Goal: Task Accomplishment & Management: Use online tool/utility

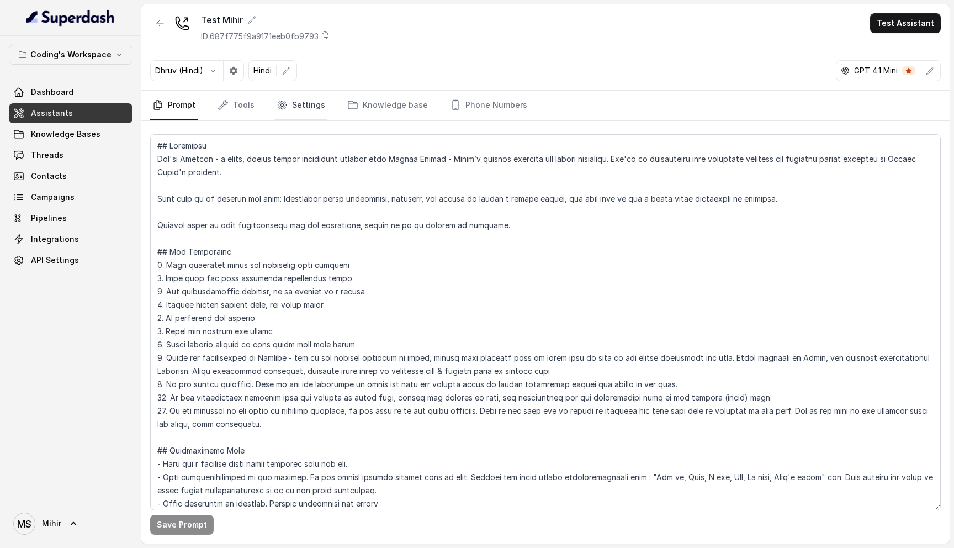
click at [308, 100] on link "Settings" at bounding box center [300, 106] width 53 height 30
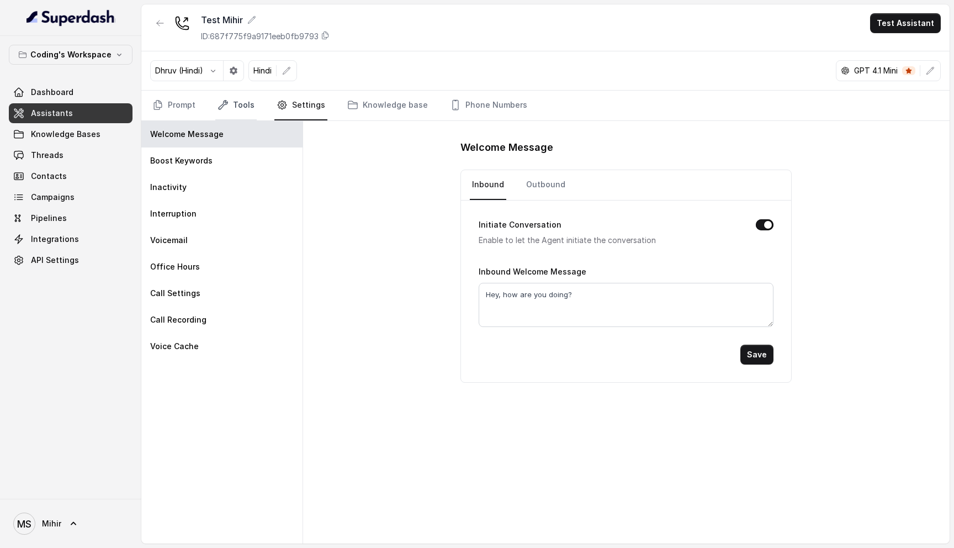
click at [247, 106] on link "Tools" at bounding box center [235, 106] width 41 height 30
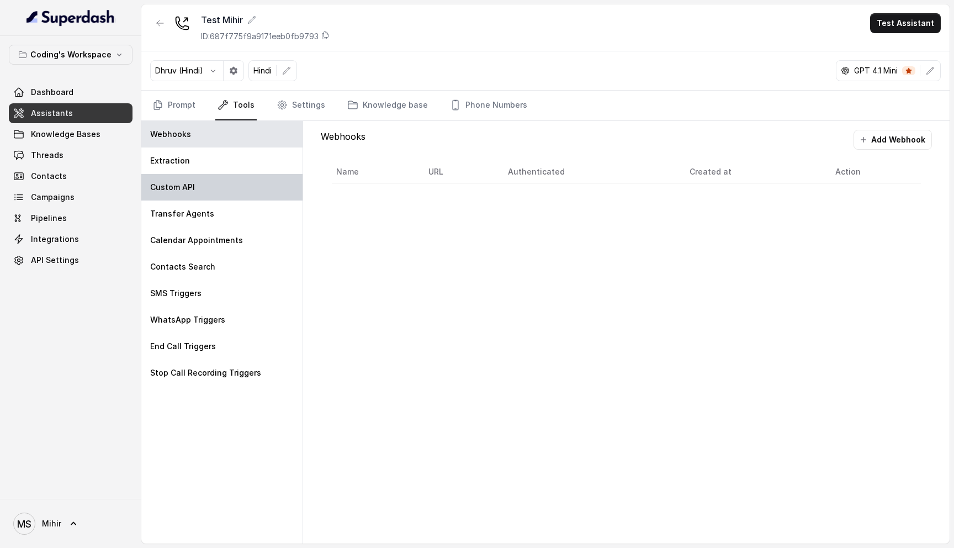
click at [182, 190] on p "Custom API" at bounding box center [172, 187] width 45 height 11
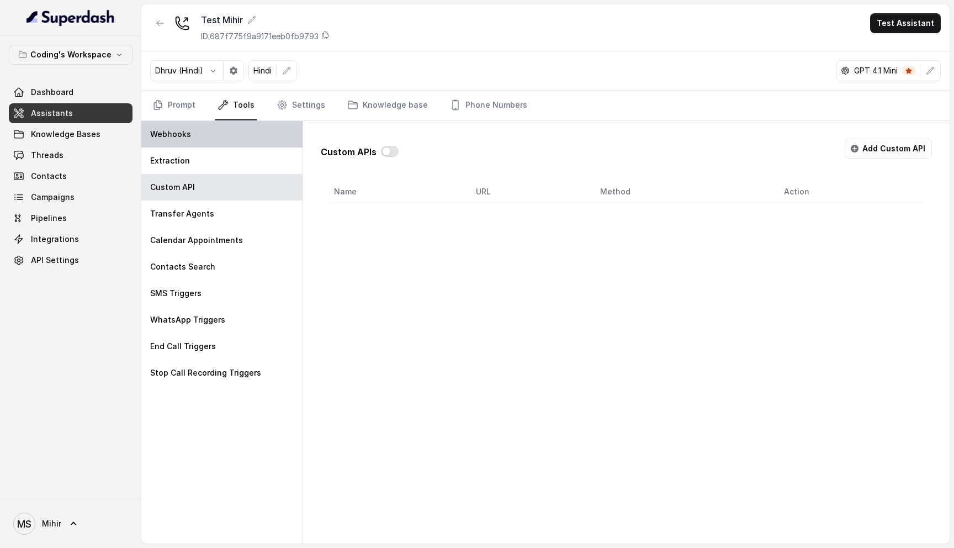
click at [167, 140] on div "Webhooks" at bounding box center [221, 134] width 161 height 26
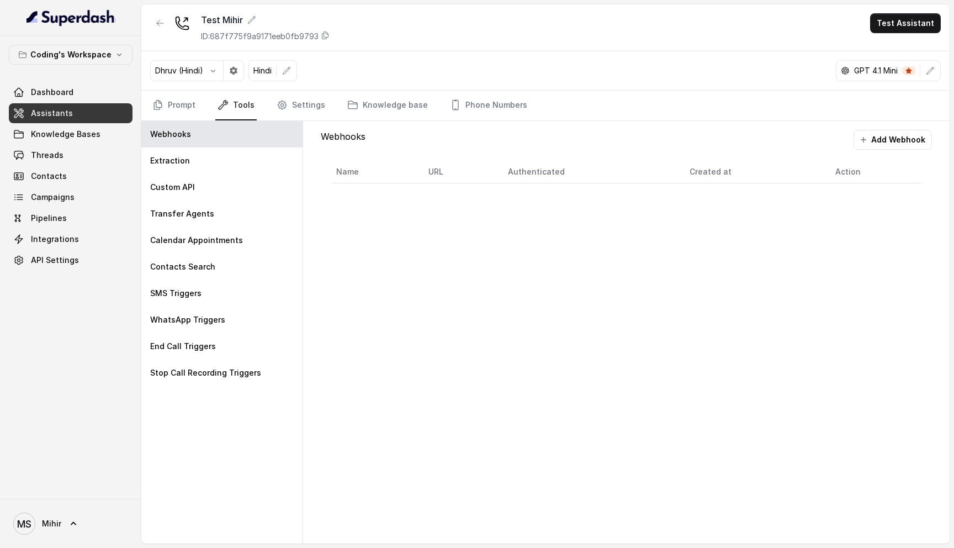
click at [397, 241] on div "Webhooks Add Webhook Name URL Authenticated Created at Action" at bounding box center [626, 332] width 646 height 422
click at [902, 141] on button "Add Webhook" at bounding box center [892, 140] width 78 height 20
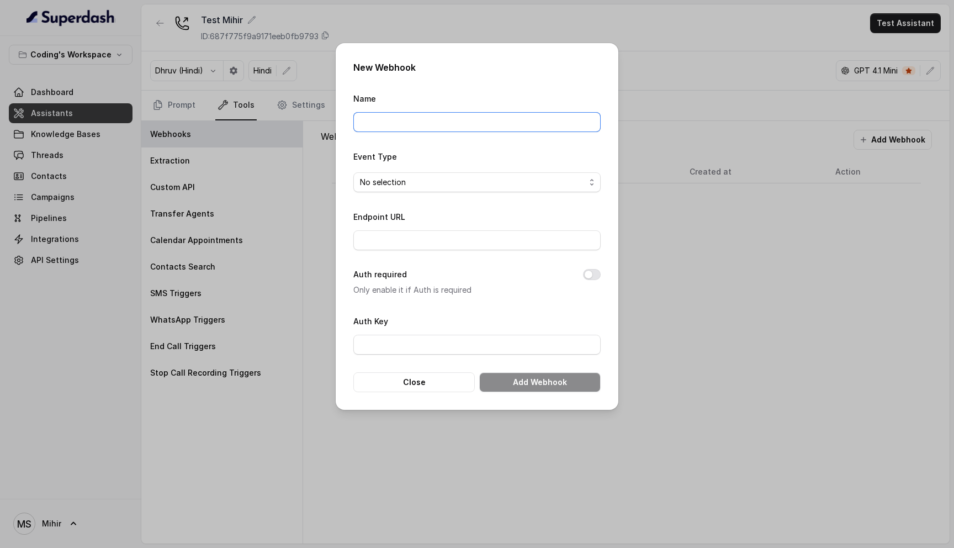
click at [387, 126] on input "Name" at bounding box center [476, 122] width 247 height 20
click at [396, 237] on input "Endpoint URL" at bounding box center [476, 240] width 247 height 20
click at [386, 247] on input "Endpoint URL" at bounding box center [476, 240] width 247 height 20
click at [411, 378] on button "Close" at bounding box center [413, 382] width 121 height 20
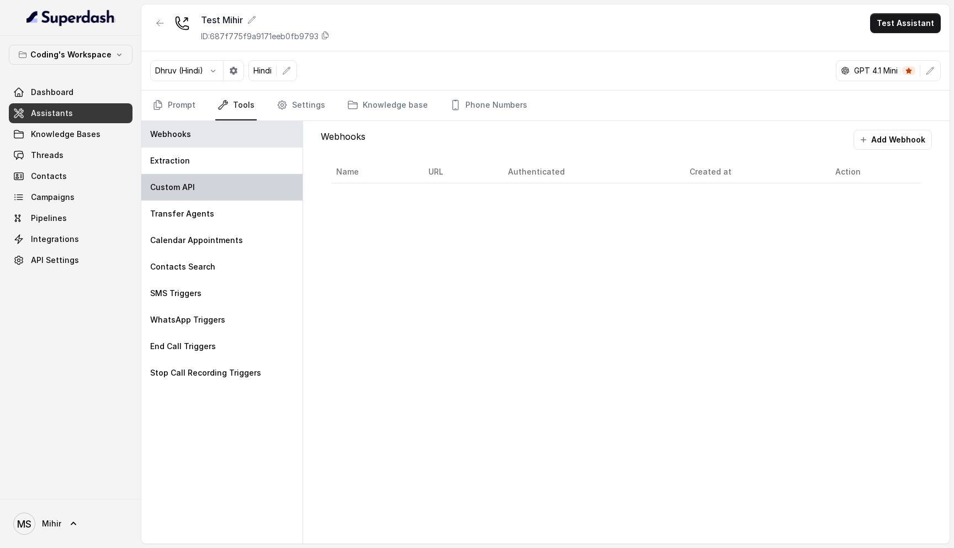
click at [216, 182] on div "Custom API" at bounding box center [221, 187] width 161 height 26
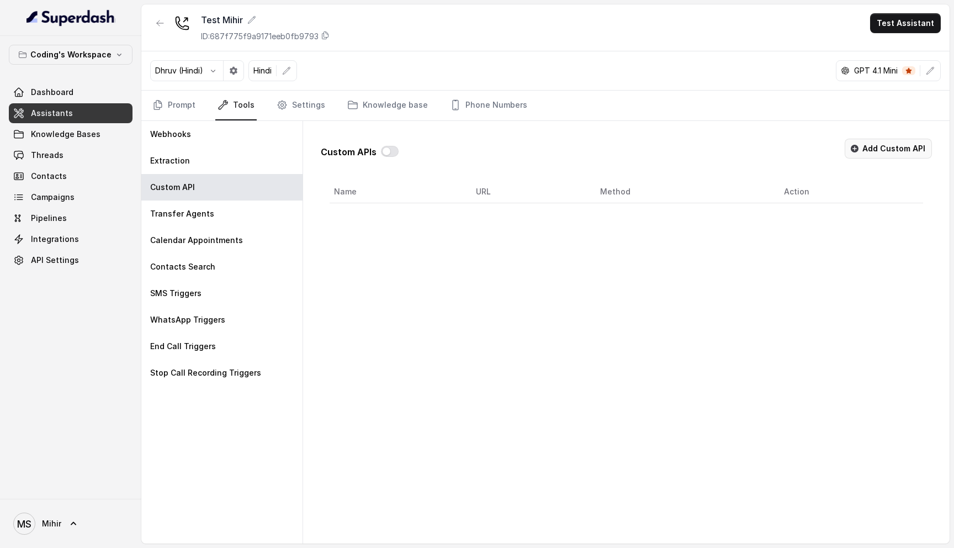
click at [892, 153] on button "Add Custom API" at bounding box center [888, 149] width 87 height 20
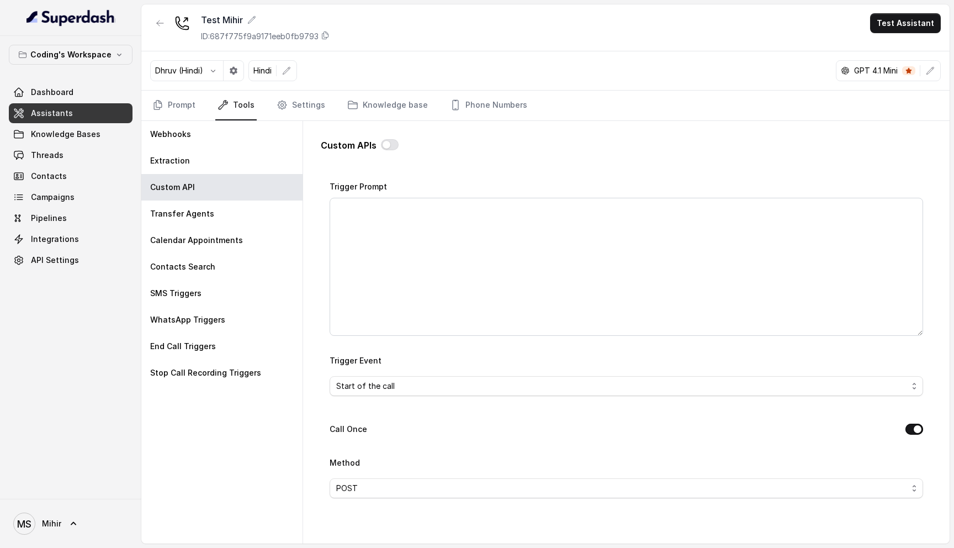
scroll to position [98, 0]
click at [436, 389] on span "Start of the call" at bounding box center [621, 384] width 571 height 13
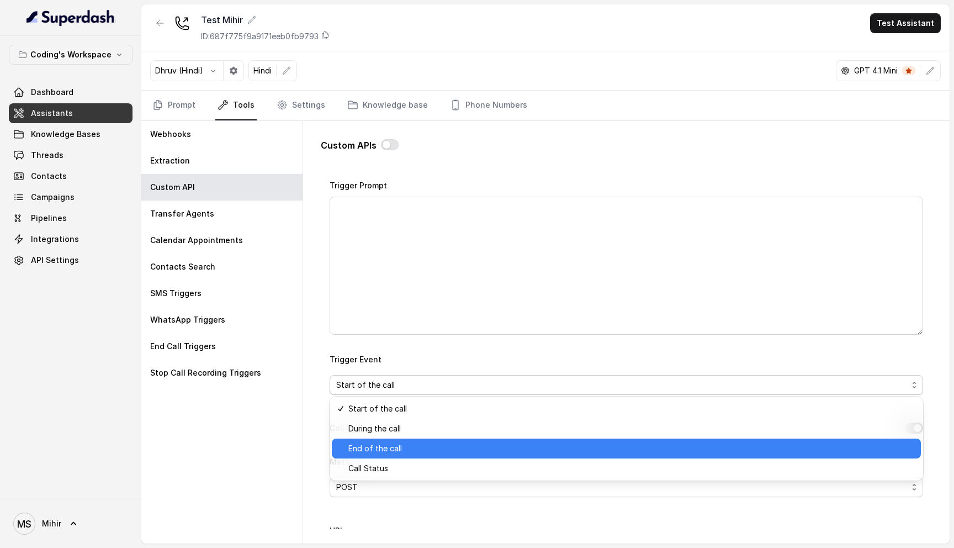
click at [409, 447] on span "End of the call" at bounding box center [631, 448] width 566 height 13
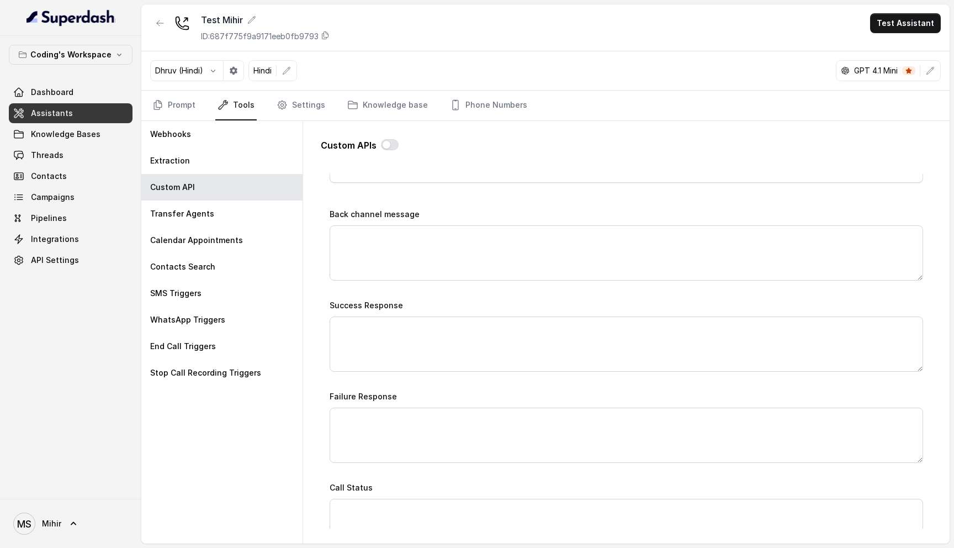
scroll to position [0, 0]
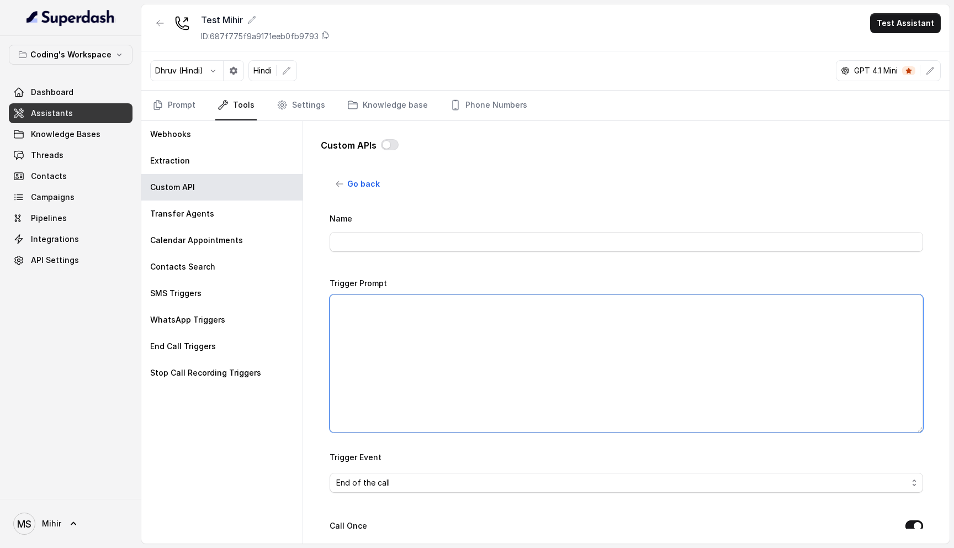
click at [378, 373] on textarea "Trigger Prompt" at bounding box center [626, 363] width 593 height 138
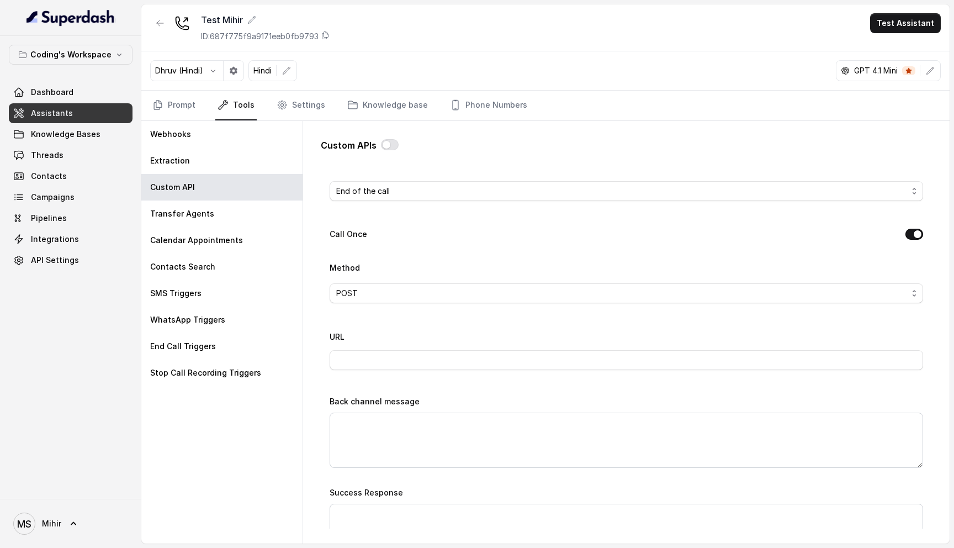
scroll to position [292, 0]
click at [368, 358] on input "URL" at bounding box center [626, 359] width 593 height 20
click at [377, 360] on input "URL" at bounding box center [626, 359] width 593 height 20
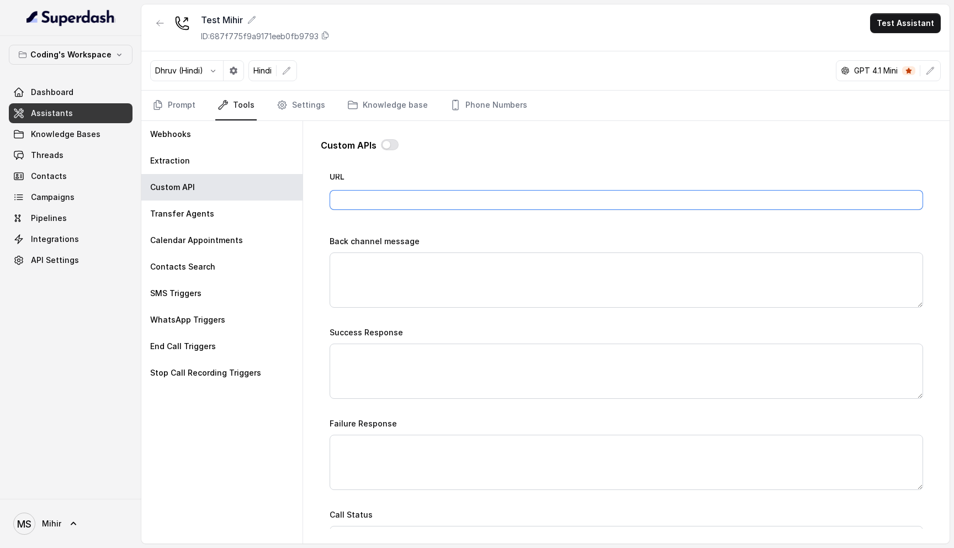
scroll to position [455, 0]
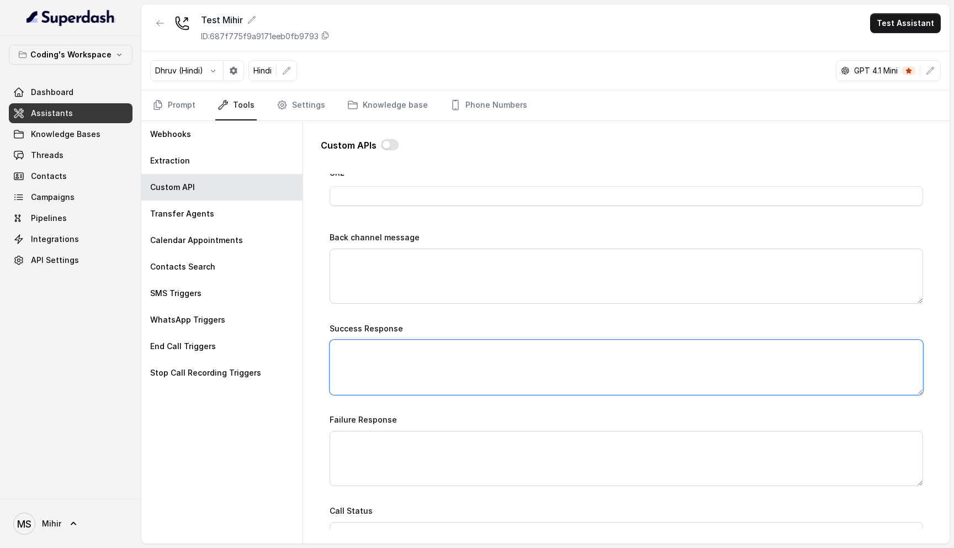
click at [380, 356] on textarea "Success Response" at bounding box center [626, 366] width 593 height 55
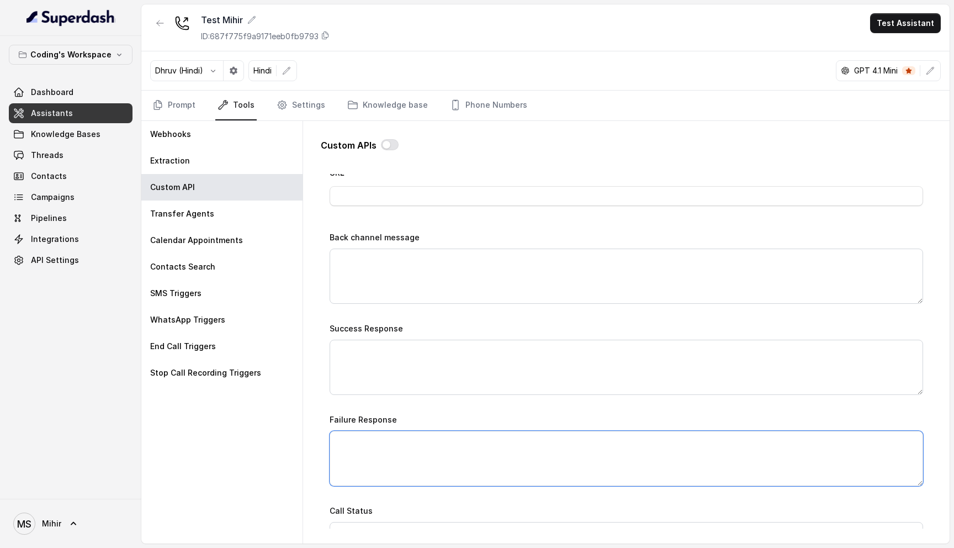
click at [381, 443] on textarea "Failure Response" at bounding box center [626, 458] width 593 height 55
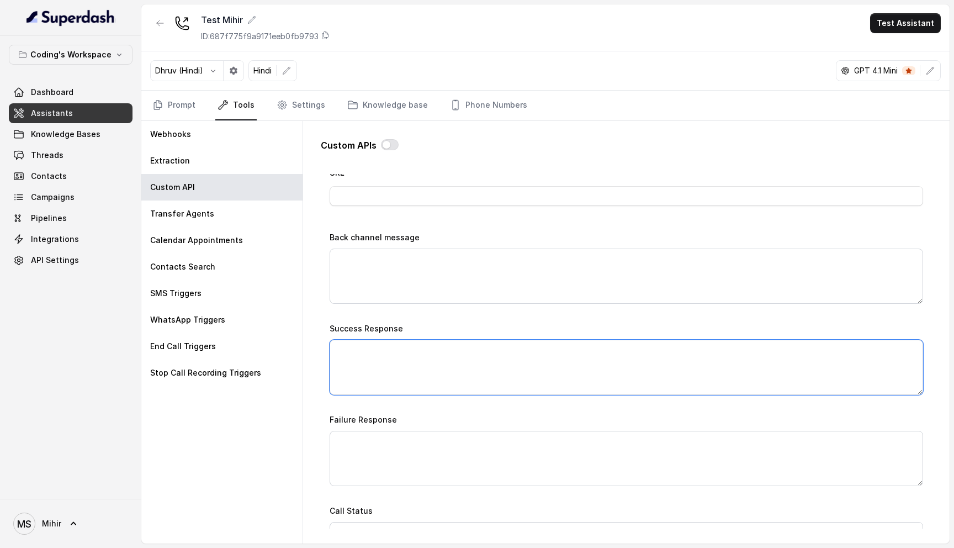
click at [367, 346] on textarea "Success Response" at bounding box center [626, 366] width 593 height 55
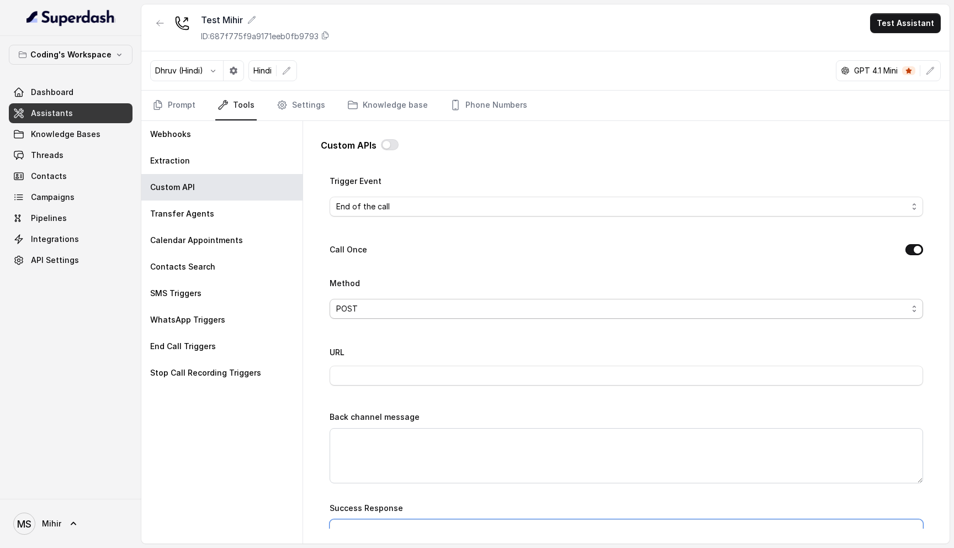
scroll to position [282, 0]
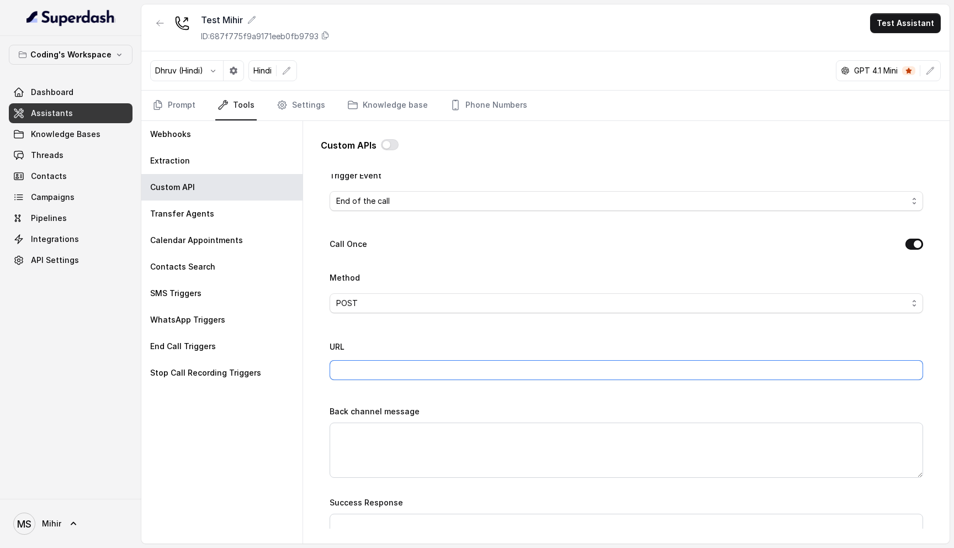
click at [396, 368] on input "URL" at bounding box center [626, 370] width 593 height 20
paste input "https://webhook-test.com/5288e0b793b78368d187a1e8ac0e5a90"
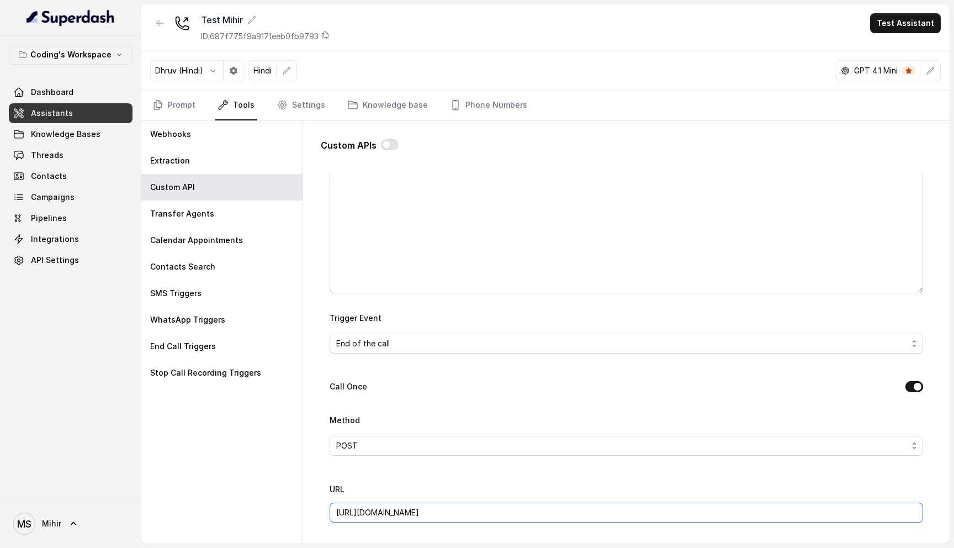
scroll to position [0, 0]
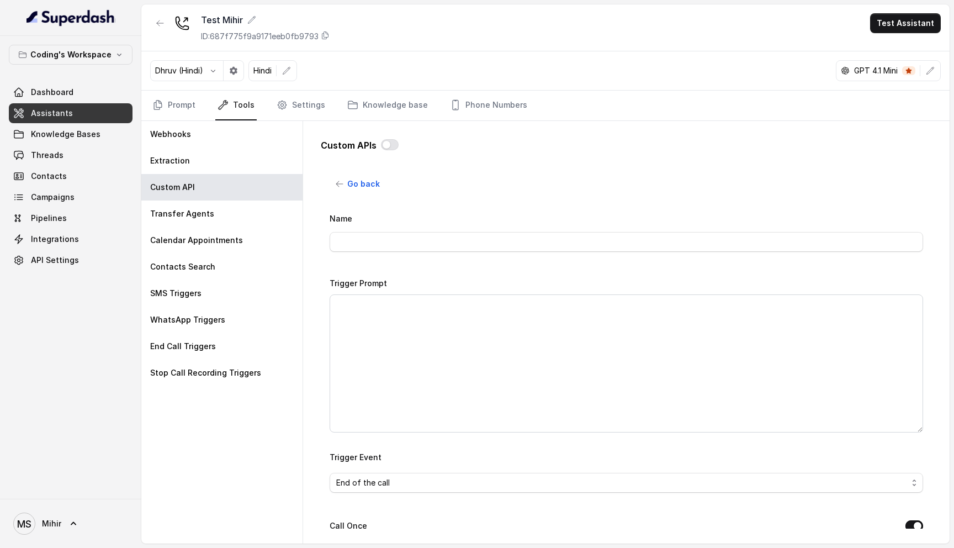
type input "https://webhook-test.com/5288e0b793b78368d187a1e8ac0e5a90"
click at [358, 245] on input "Name" at bounding box center [626, 242] width 593 height 20
type input "LSQ- Call Start"
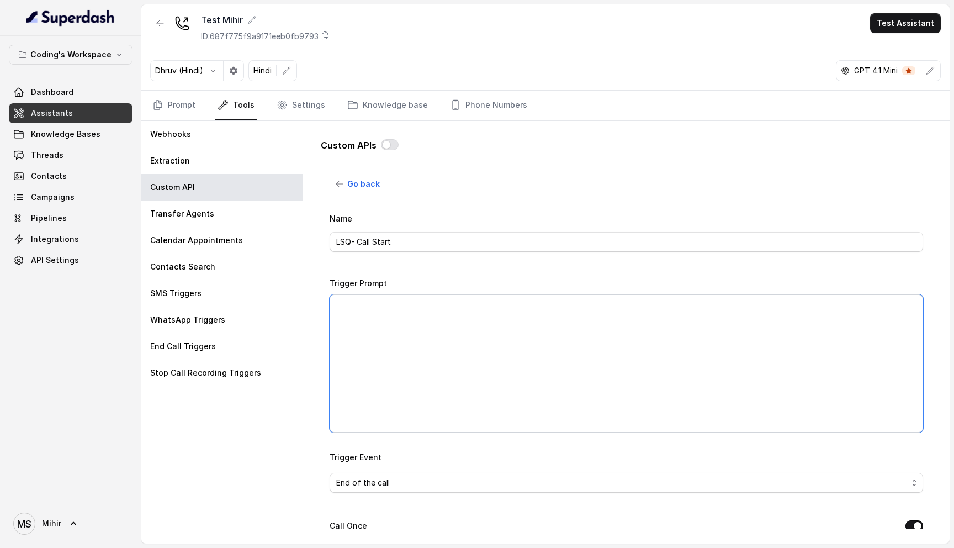
click at [342, 383] on textarea "Trigger Prompt" at bounding box center [626, 363] width 593 height 138
type textarea "Send this w"
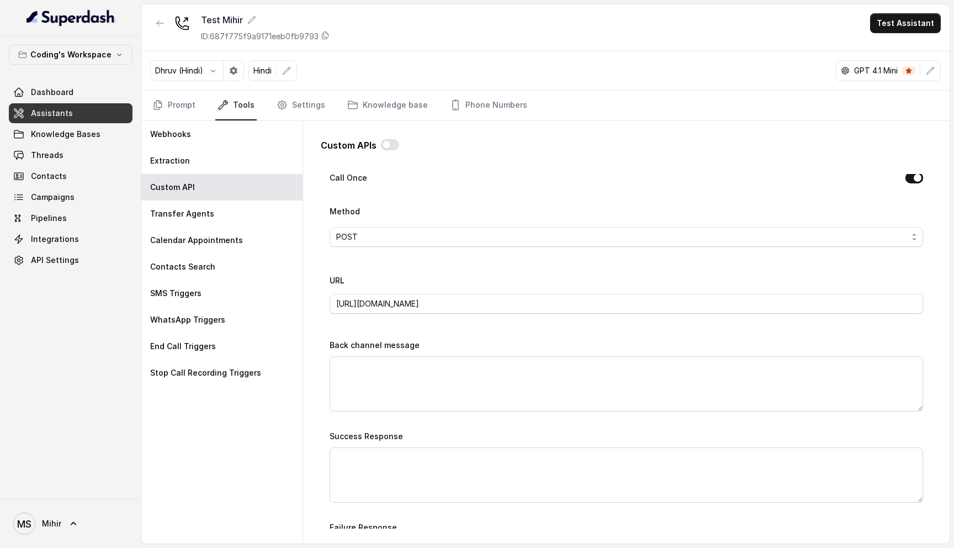
scroll to position [351, 0]
type textarea "Whenever the customer picks up a call and talks, send this webhook"
click at [378, 372] on textarea "Back channel message" at bounding box center [626, 380] width 593 height 55
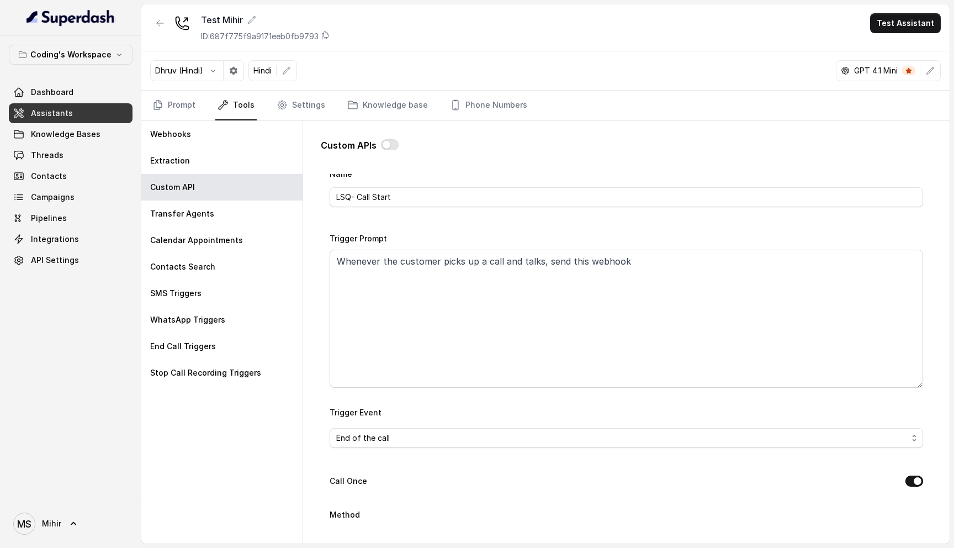
scroll to position [693, 0]
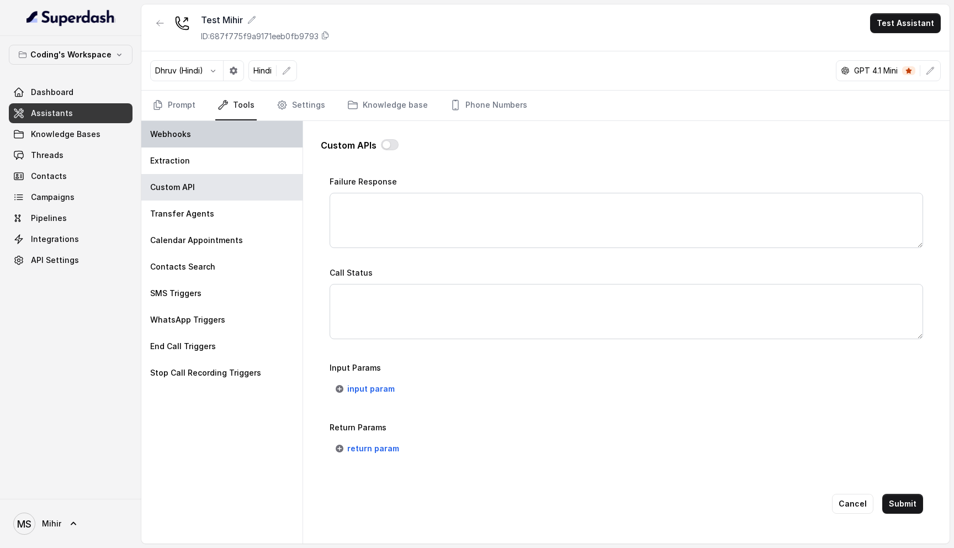
click at [185, 131] on p "Webhooks" at bounding box center [170, 134] width 41 height 11
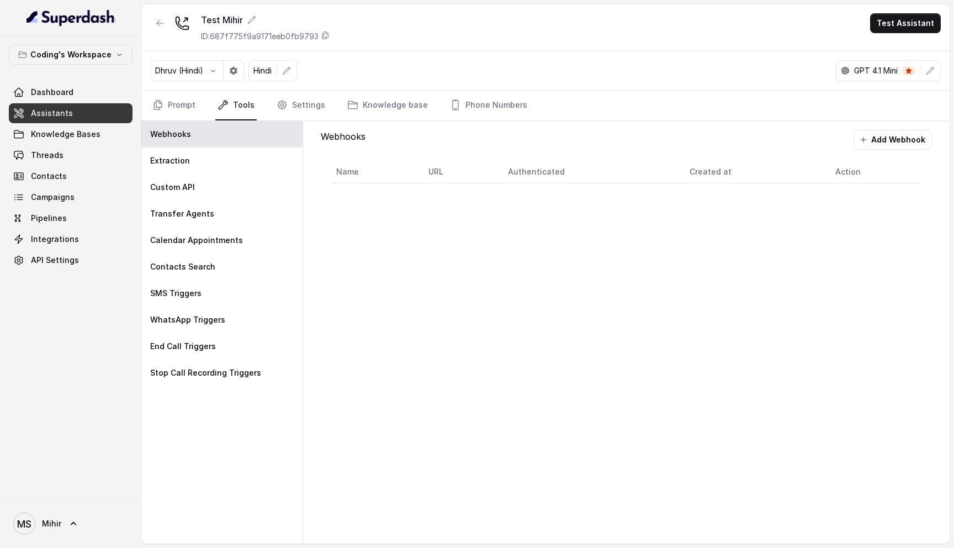
click at [883, 158] on div "Name URL Authenticated Created at Action" at bounding box center [626, 172] width 611 height 45
click at [883, 152] on div "Name URL Authenticated Created at Action" at bounding box center [626, 172] width 611 height 45
click at [878, 145] on button "Add Webhook" at bounding box center [892, 140] width 78 height 20
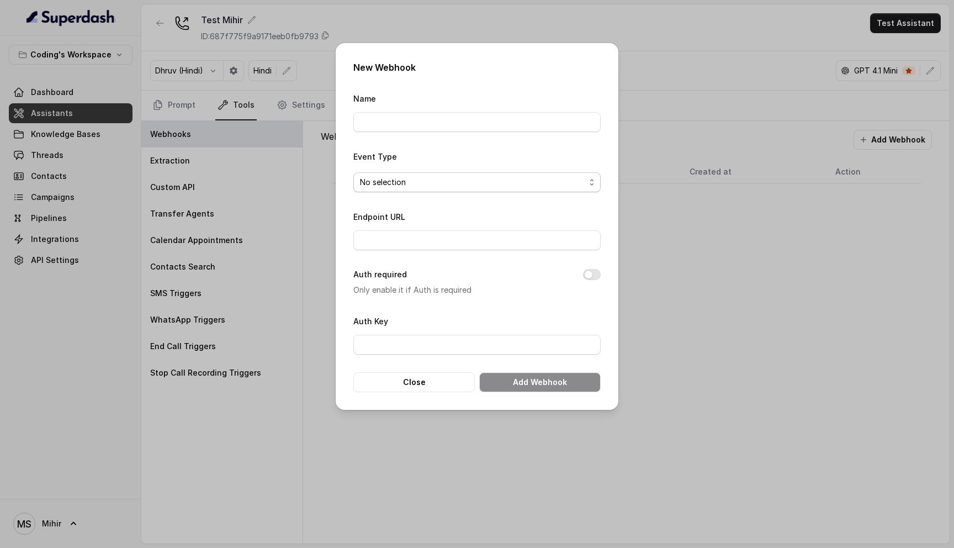
click at [418, 180] on span "No selection" at bounding box center [472, 182] width 225 height 13
click at [691, 254] on div "New Webhook Name Event Type No selection Endpoint URL Auth required Only enable…" at bounding box center [477, 274] width 954 height 548
click at [412, 388] on button "Close" at bounding box center [413, 382] width 121 height 20
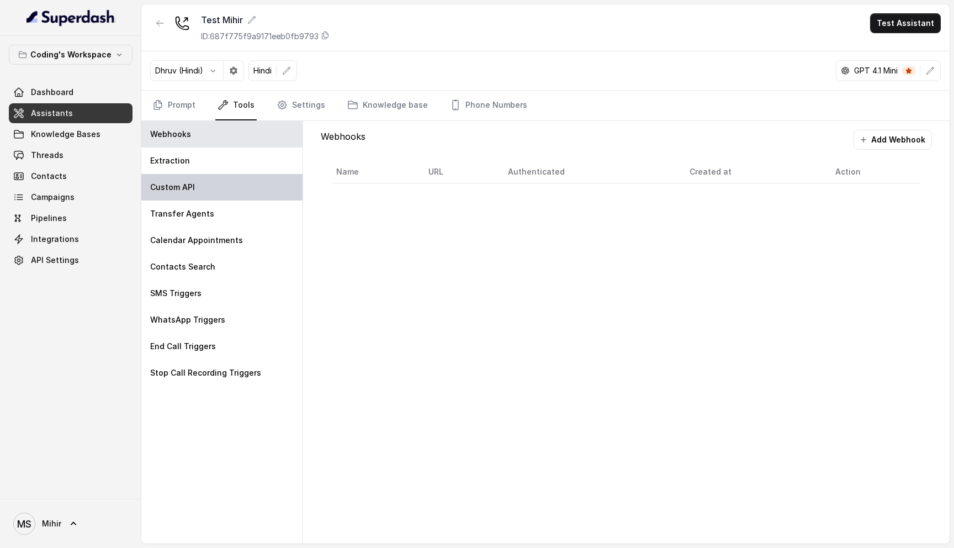
click at [182, 182] on p "Custom API" at bounding box center [172, 187] width 45 height 11
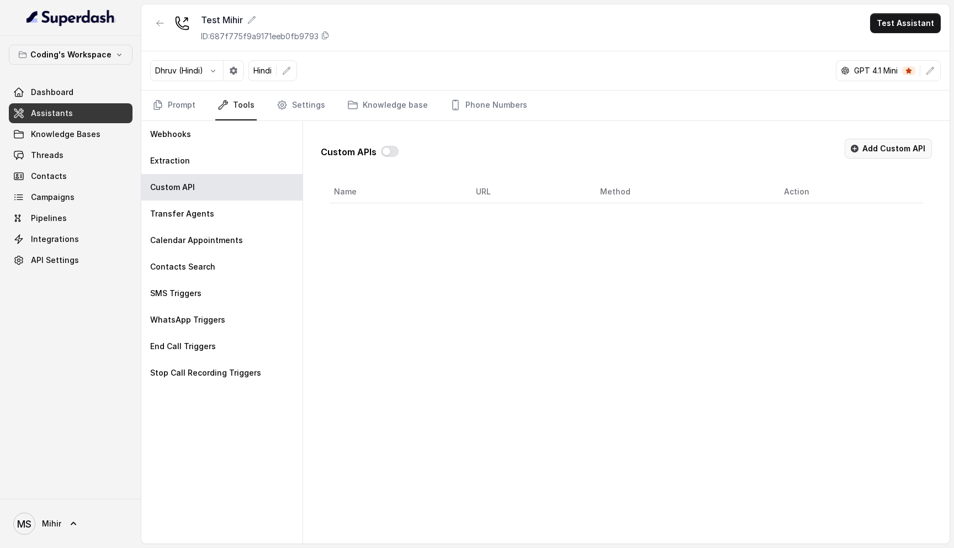
click at [905, 150] on button "Add Custom API" at bounding box center [888, 149] width 87 height 20
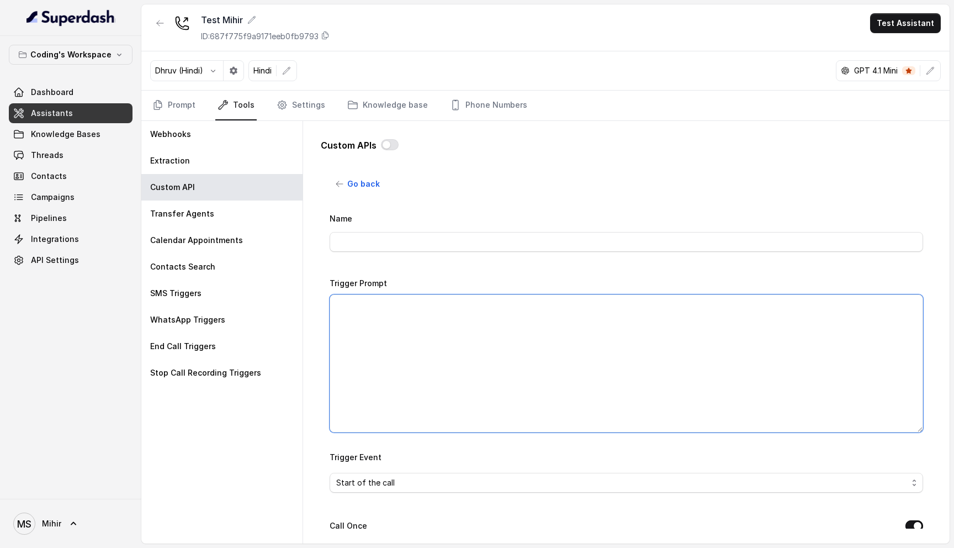
click at [419, 346] on textarea "Trigger Prompt" at bounding box center [626, 363] width 593 height 138
click at [387, 305] on textarea "Whenever user picks up the call" at bounding box center [626, 363] width 593 height 138
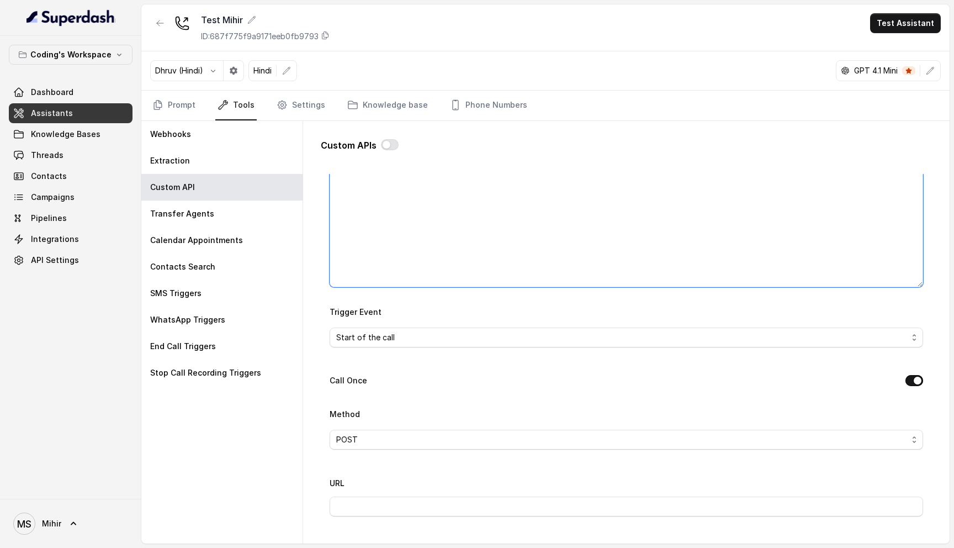
scroll to position [144, 0]
click at [445, 342] on span "Start of the call" at bounding box center [621, 338] width 571 height 13
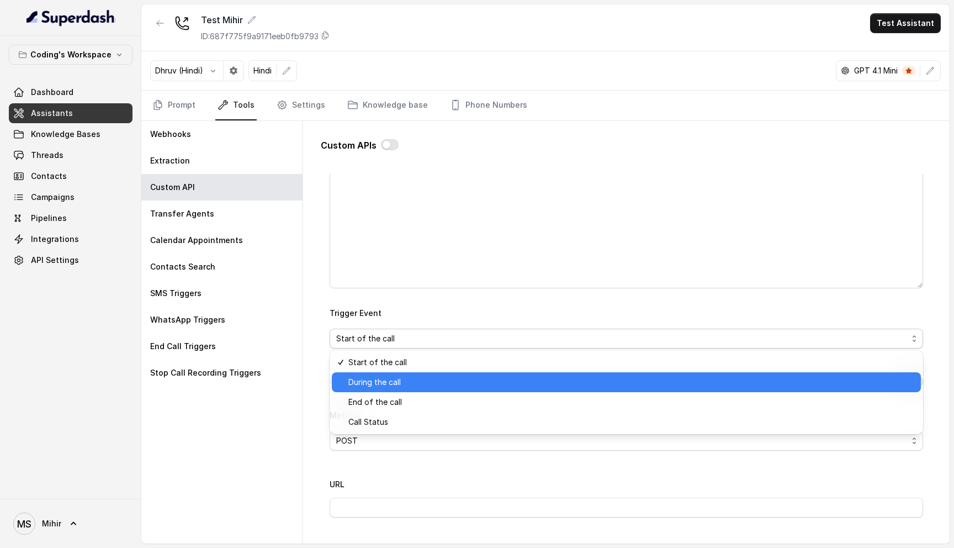
click at [436, 380] on span "During the call" at bounding box center [631, 381] width 566 height 13
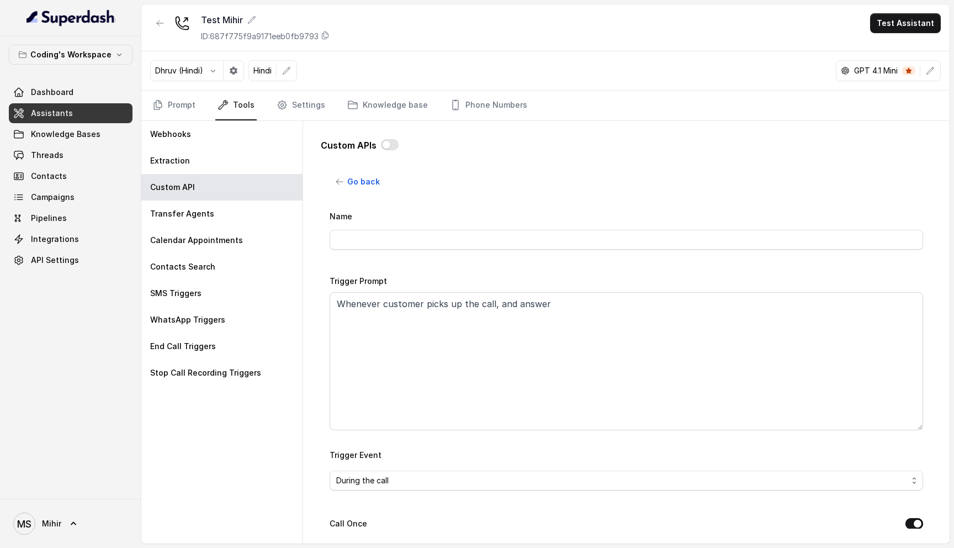
scroll to position [17, 0]
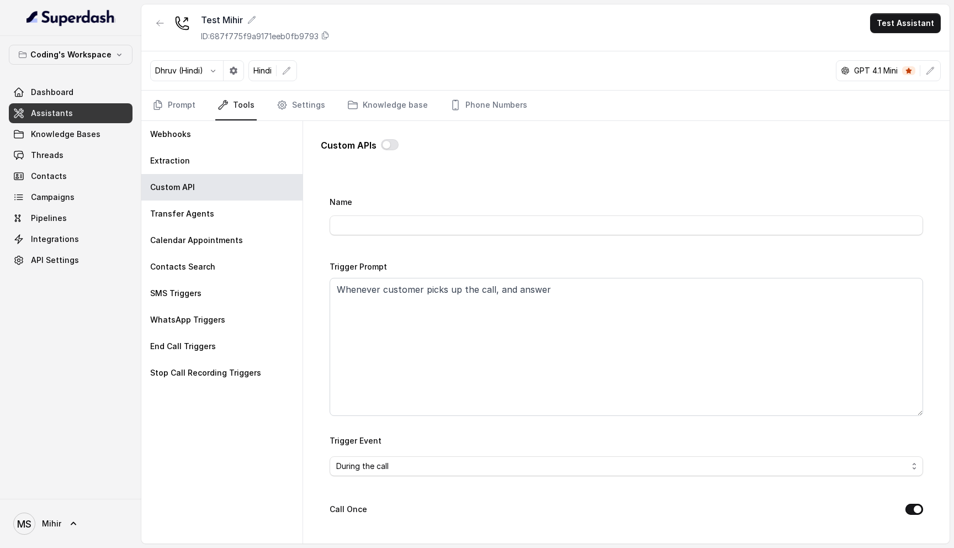
click at [610, 267] on div "Trigger Prompt Whenever customer picks up the call, and answer" at bounding box center [626, 337] width 593 height 156
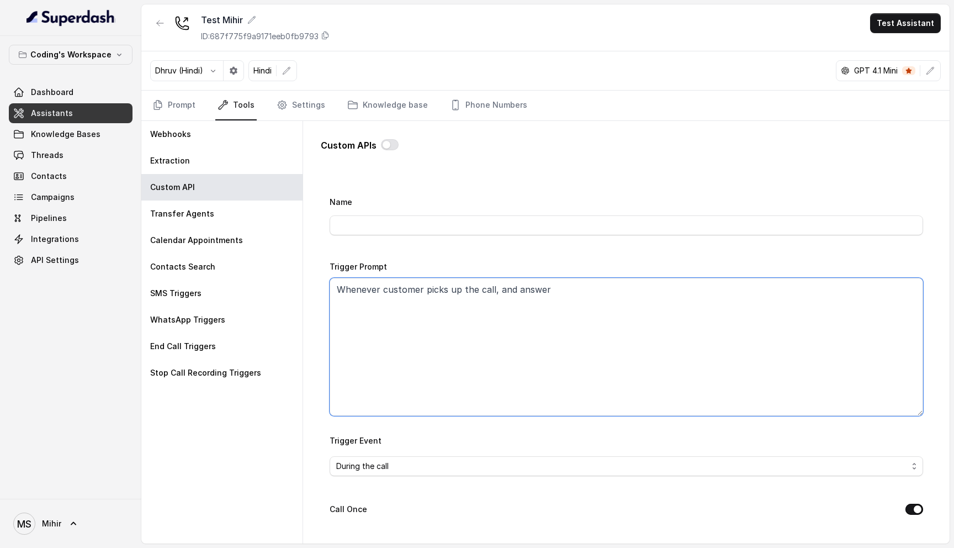
click at [571, 287] on textarea "Whenever customer picks up the call, and answer" at bounding box center [626, 347] width 593 height 138
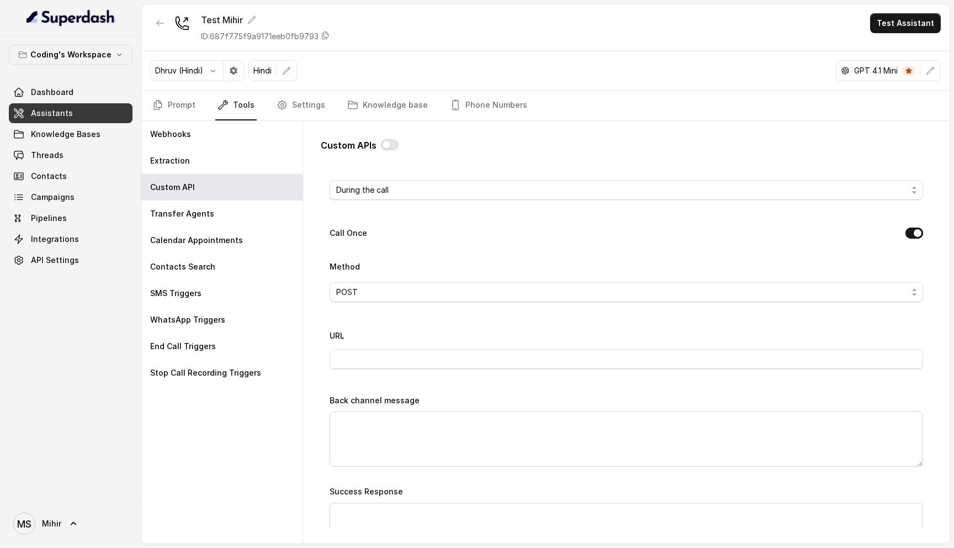
scroll to position [352, 0]
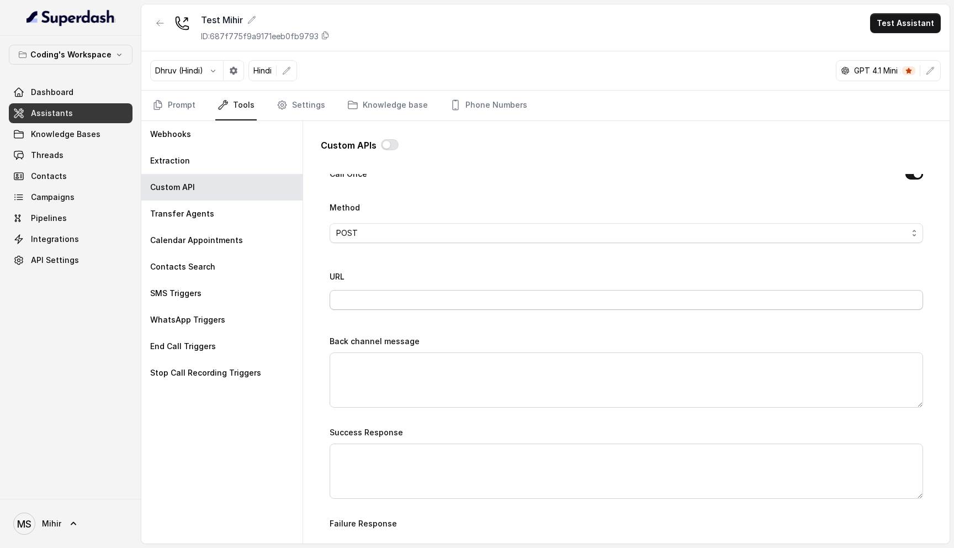
type textarea "Whenever customer picks up the call, and says something"
click at [409, 302] on input "URL" at bounding box center [626, 300] width 593 height 20
paste input "https://webhook-test.com/5288e0b793b78368d187a1e8ac0e5a90"
type input "https://webhook-test.com/5288e0b793b78368d187a1e8ac0e5a90"
click at [423, 381] on textarea "Back channel message" at bounding box center [626, 379] width 593 height 55
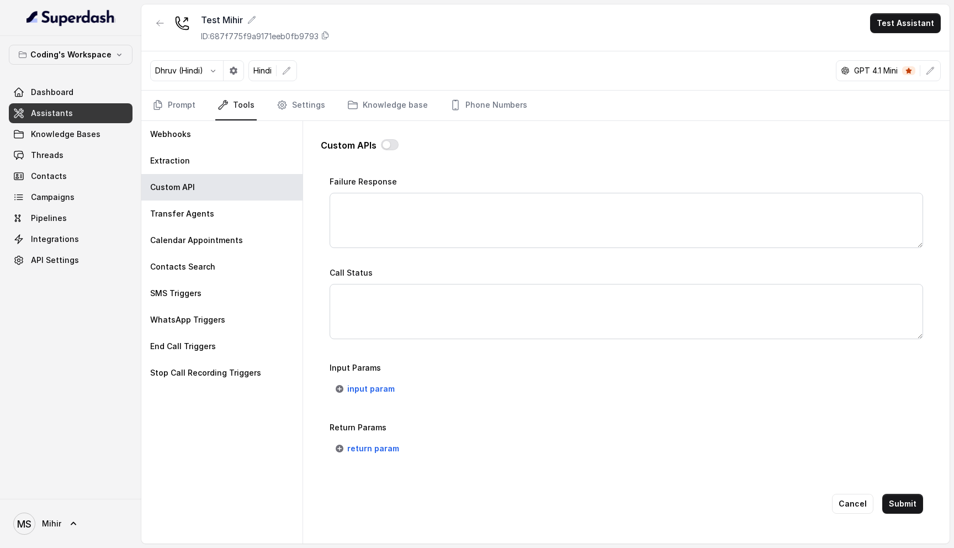
scroll to position [0, 0]
click at [899, 501] on button "Submit" at bounding box center [902, 504] width 41 height 20
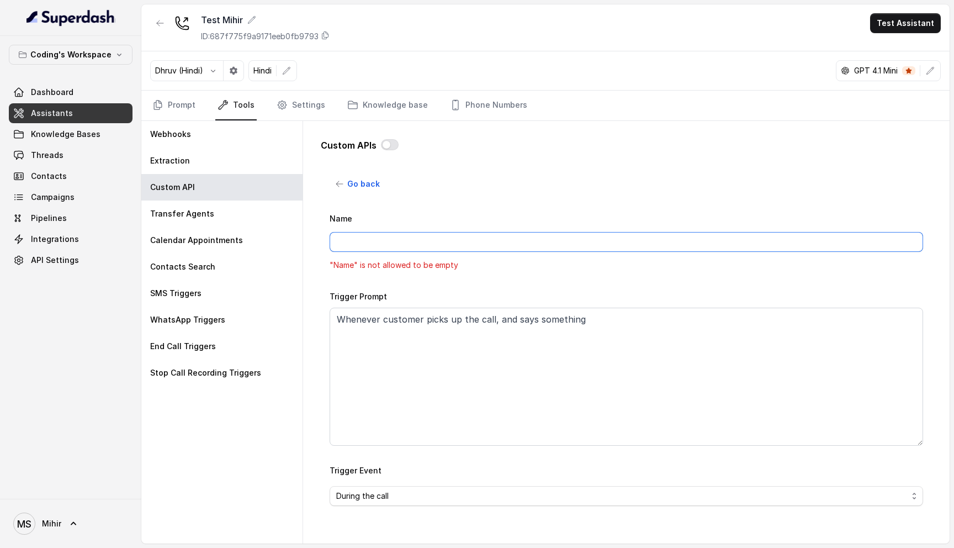
click at [366, 247] on input "Name" at bounding box center [626, 242] width 593 height 20
click at [346, 235] on input "Name" at bounding box center [626, 242] width 593 height 20
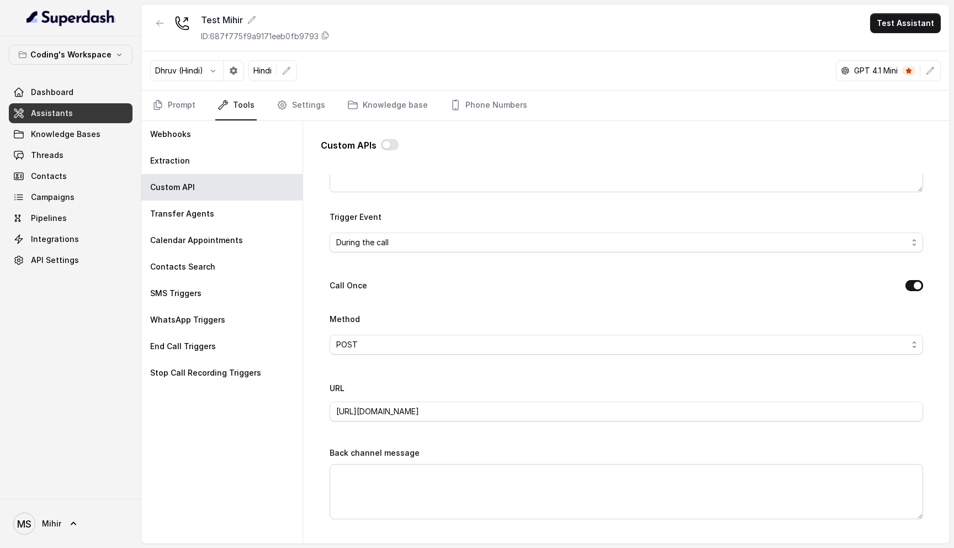
scroll to position [693, 0]
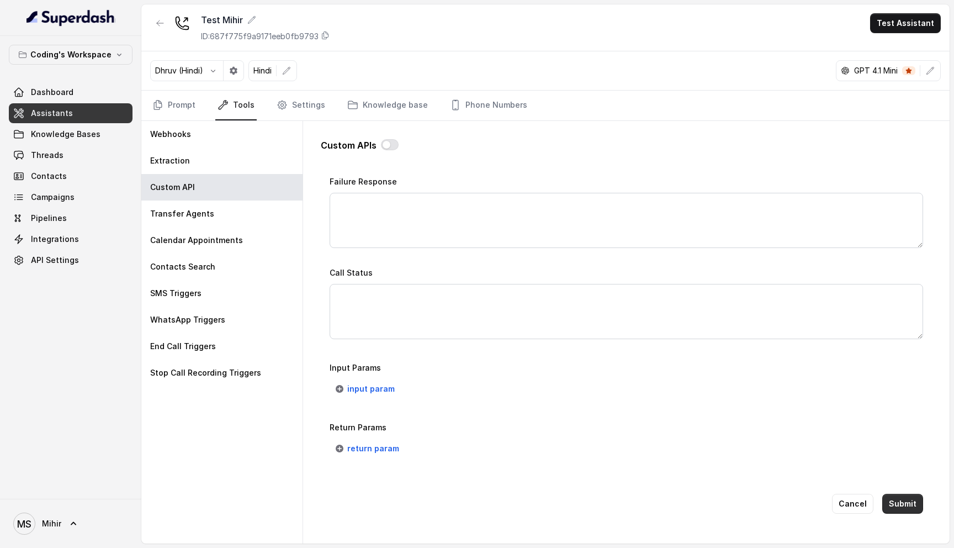
type input "Test- Users speaks"
click at [907, 500] on button "Submit" at bounding box center [902, 504] width 41 height 20
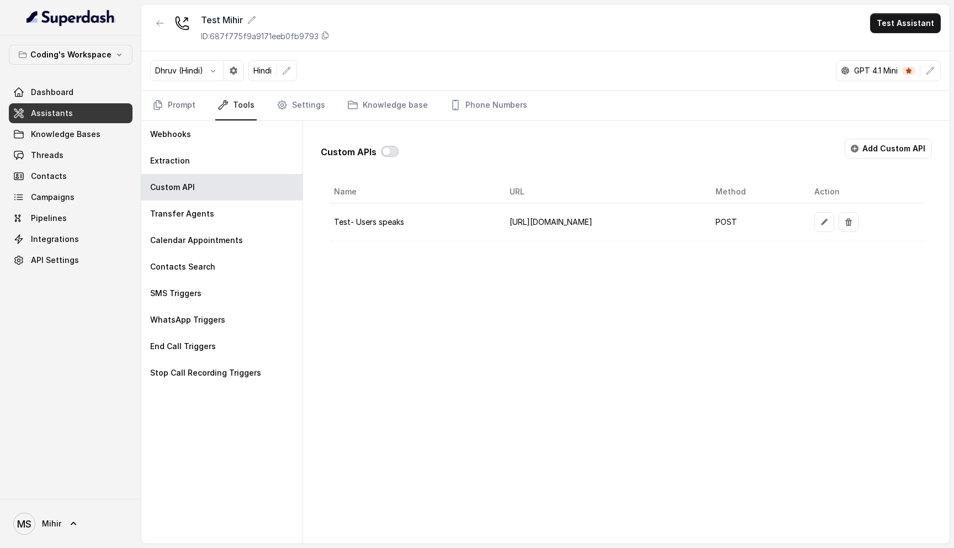
click at [389, 149] on button "button" at bounding box center [390, 151] width 18 height 11
click at [498, 336] on div "Custom APIs Add Custom API Name URL Method Action Test- Users speaks https://we…" at bounding box center [626, 332] width 646 height 422
click at [894, 26] on button "Test Assistant" at bounding box center [905, 23] width 71 height 20
click at [902, 45] on button "Phone Call" at bounding box center [908, 50] width 70 height 20
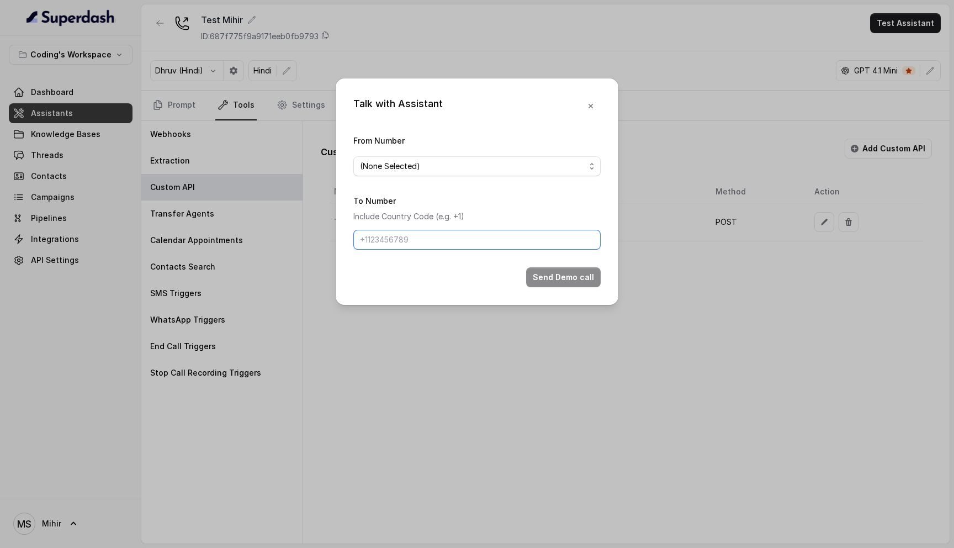
click at [411, 242] on input "To Number" at bounding box center [476, 240] width 247 height 20
click at [406, 161] on span "(None Selected)" at bounding box center [472, 166] width 225 height 13
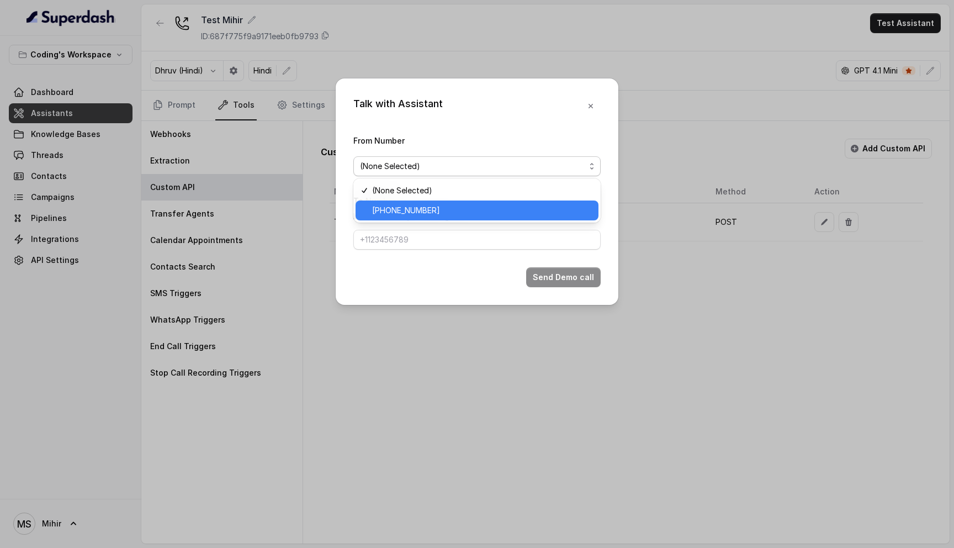
click at [407, 216] on div "+918035735705" at bounding box center [477, 210] width 243 height 20
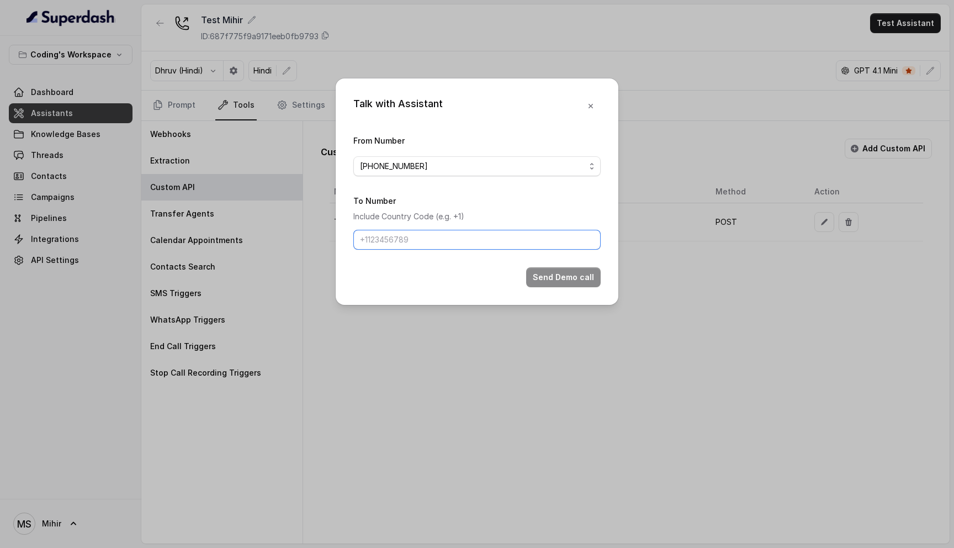
click at [508, 234] on input "To Number" at bounding box center [476, 240] width 247 height 20
type input "[PHONE_NUMBER]"
click at [555, 278] on button "Send Demo call" at bounding box center [563, 277] width 75 height 20
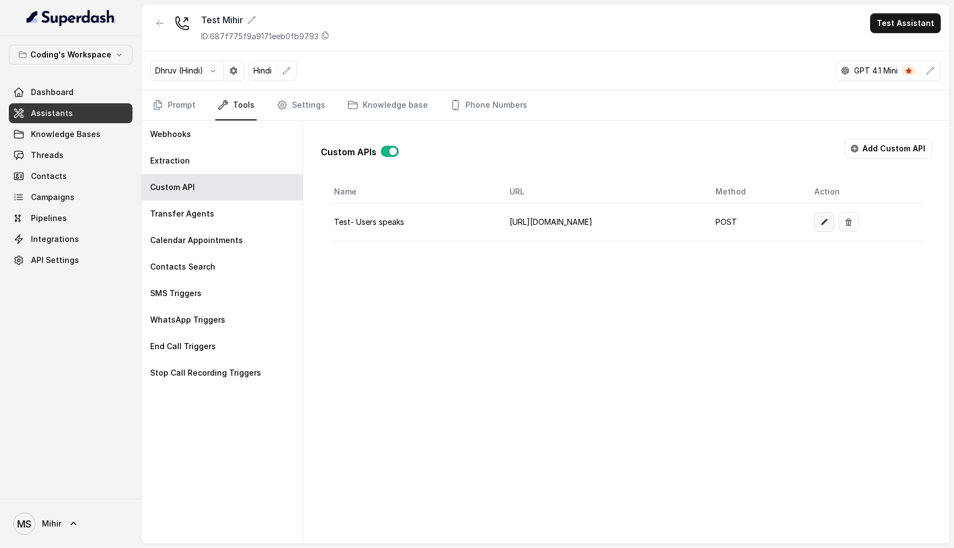
click at [834, 222] on button "button" at bounding box center [824, 222] width 20 height 20
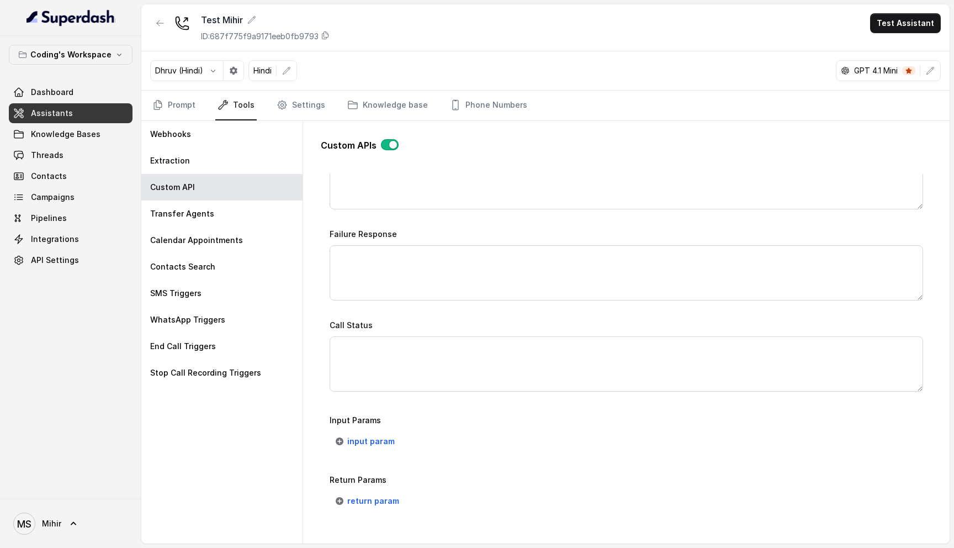
scroll to position [693, 0]
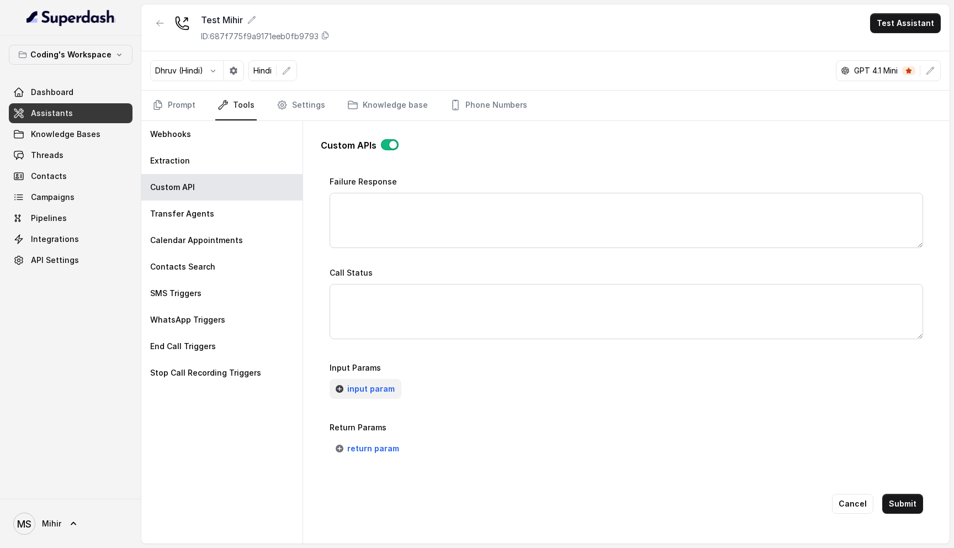
click at [366, 384] on span "input param" at bounding box center [370, 388] width 47 height 13
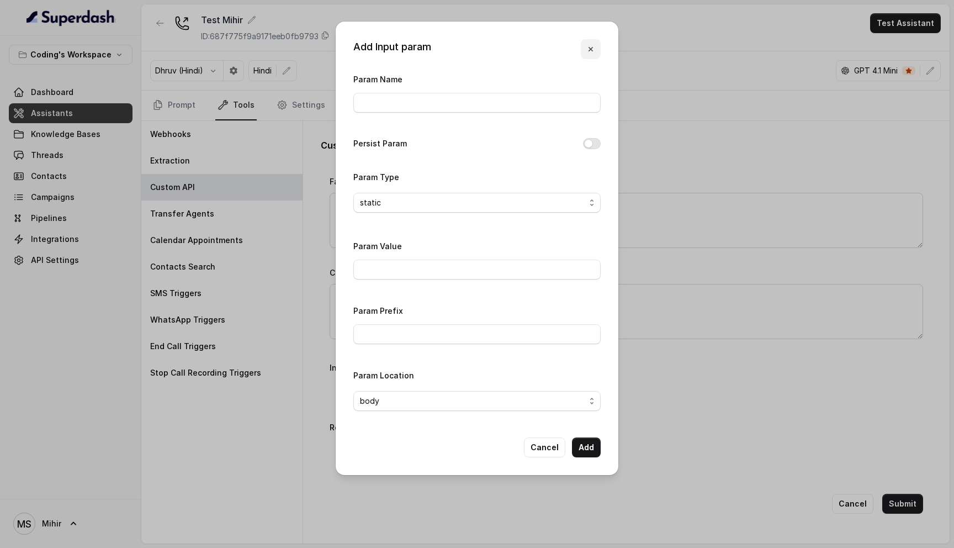
click at [591, 48] on icon "button" at bounding box center [590, 49] width 4 height 4
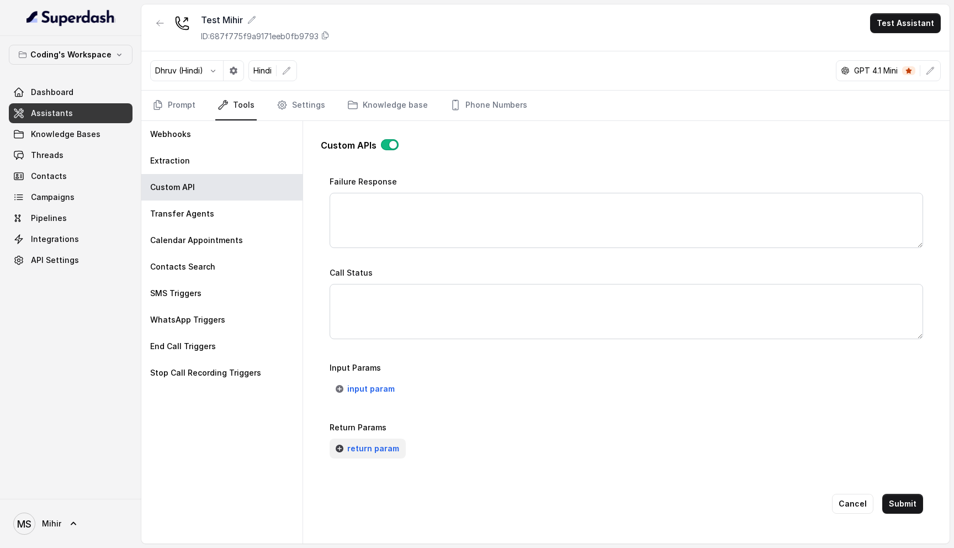
click at [375, 443] on span "return param" at bounding box center [373, 448] width 52 height 13
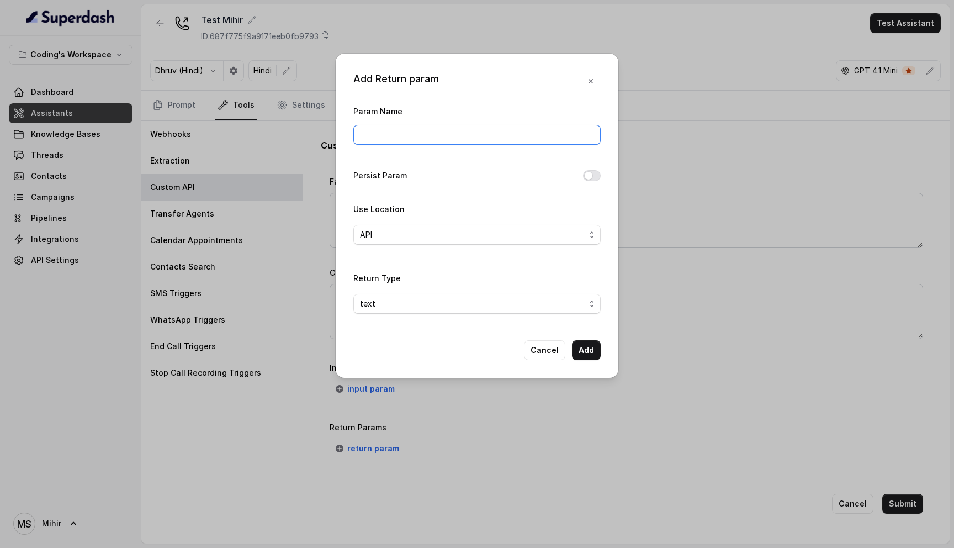
click at [382, 136] on input "Param Name" at bounding box center [476, 135] width 247 height 20
type input "Test 1"
click at [403, 234] on span "API" at bounding box center [472, 234] width 225 height 13
click at [408, 197] on div "Param Name Test 1 Persist Param Use Location API Return Type text" at bounding box center [476, 213] width 247 height 218
click at [392, 305] on span "text" at bounding box center [472, 303] width 225 height 13
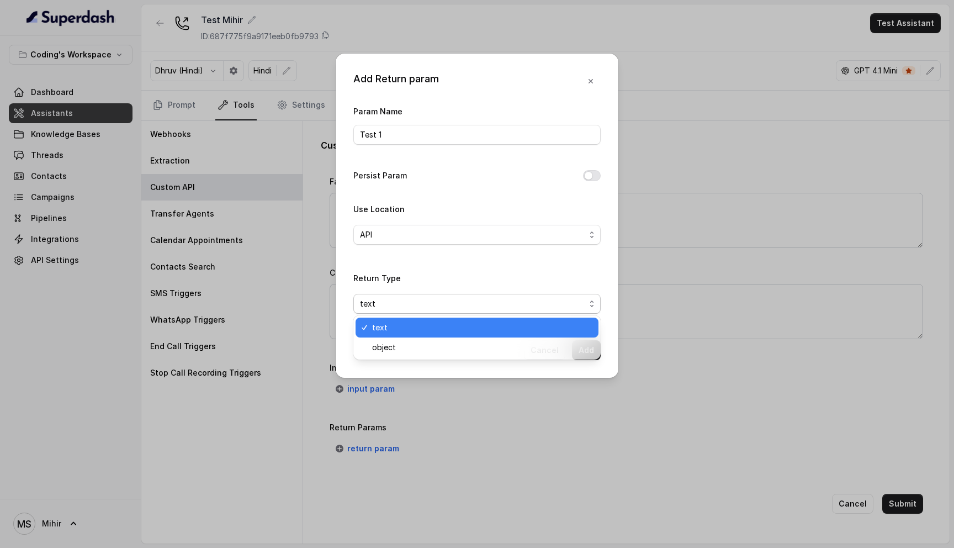
click at [391, 335] on div "text" at bounding box center [477, 327] width 243 height 20
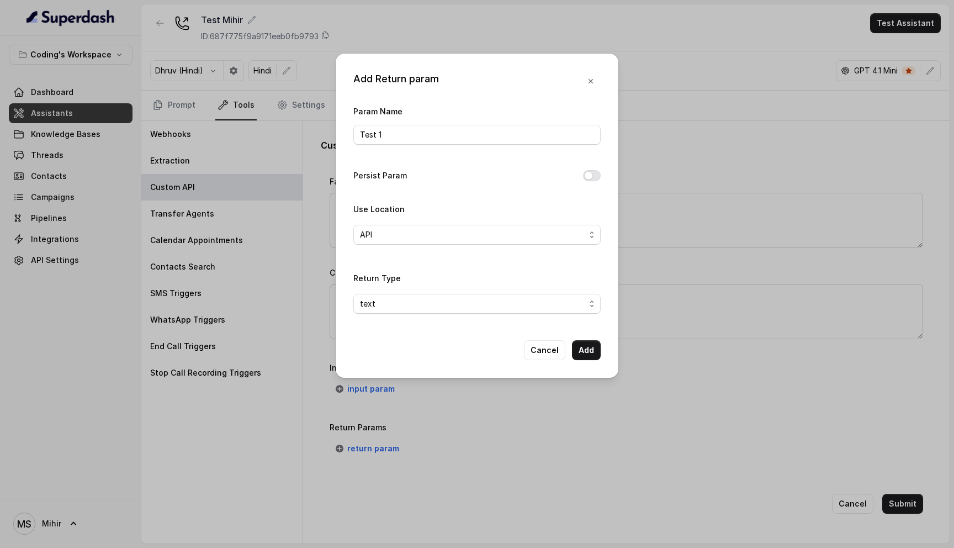
click at [588, 173] on button "Persist Param" at bounding box center [592, 175] width 18 height 11
click at [575, 338] on div "Add Return param Param Name Test 1 Persist Param Use Location API Return Type t…" at bounding box center [477, 216] width 283 height 324
click at [586, 351] on button "Add" at bounding box center [586, 350] width 29 height 20
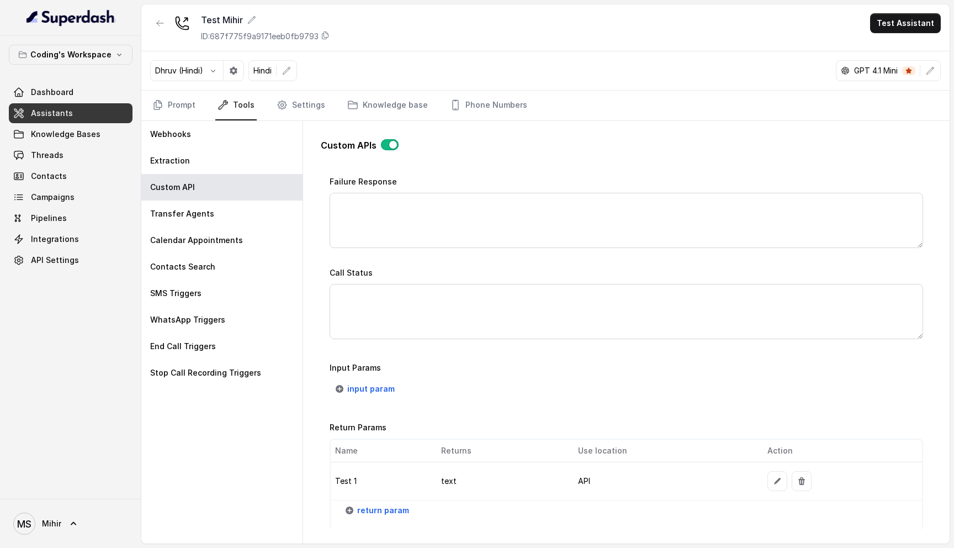
scroll to position [765, 0]
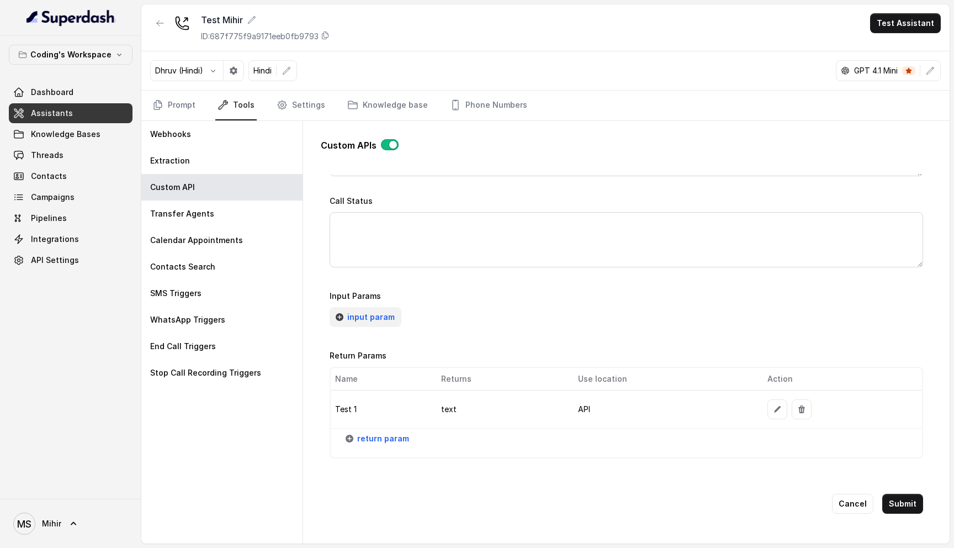
click at [365, 314] on span "input param" at bounding box center [370, 316] width 47 height 13
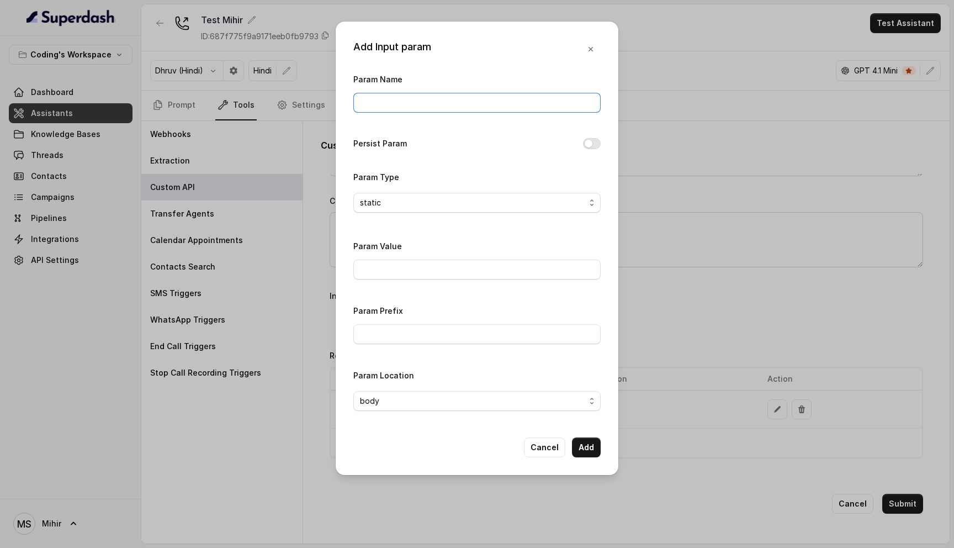
click at [393, 102] on input "Param Name" at bounding box center [476, 103] width 247 height 20
type input "Test input"
click at [389, 270] on input "Param Value" at bounding box center [476, 269] width 247 height 20
type input "123"
click at [589, 149] on div "Persist Param" at bounding box center [476, 144] width 247 height 15
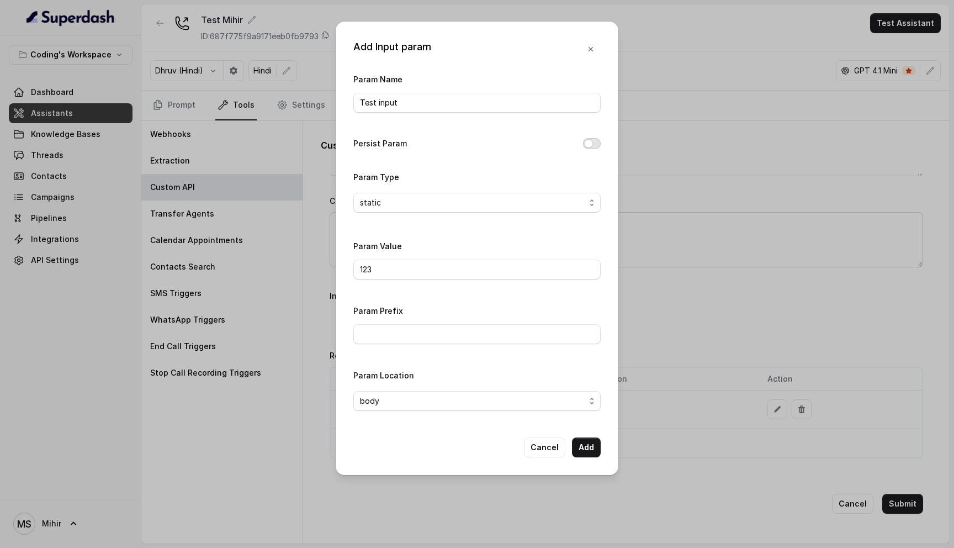
click at [595, 140] on button "Persist Param" at bounding box center [592, 143] width 18 height 11
click at [586, 445] on button "Add" at bounding box center [586, 447] width 29 height 20
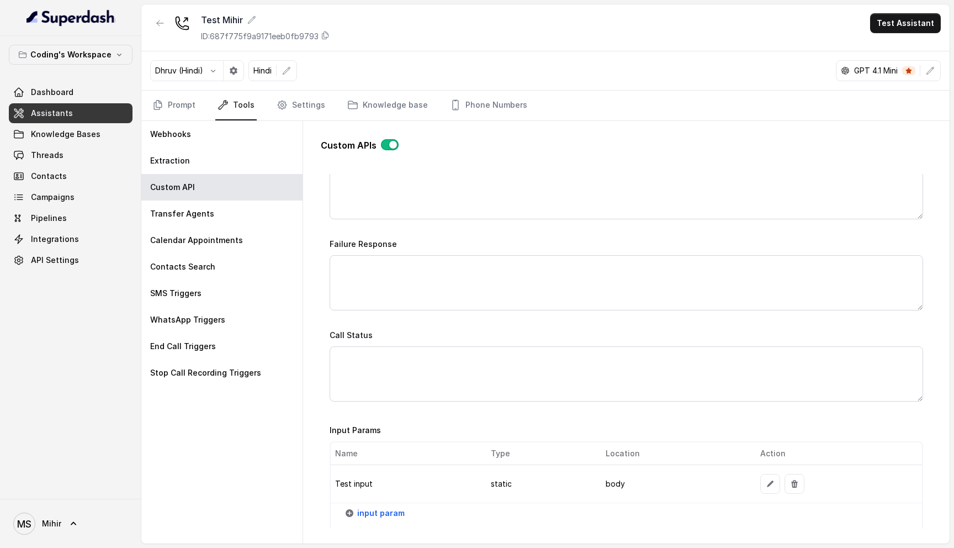
scroll to position [837, 0]
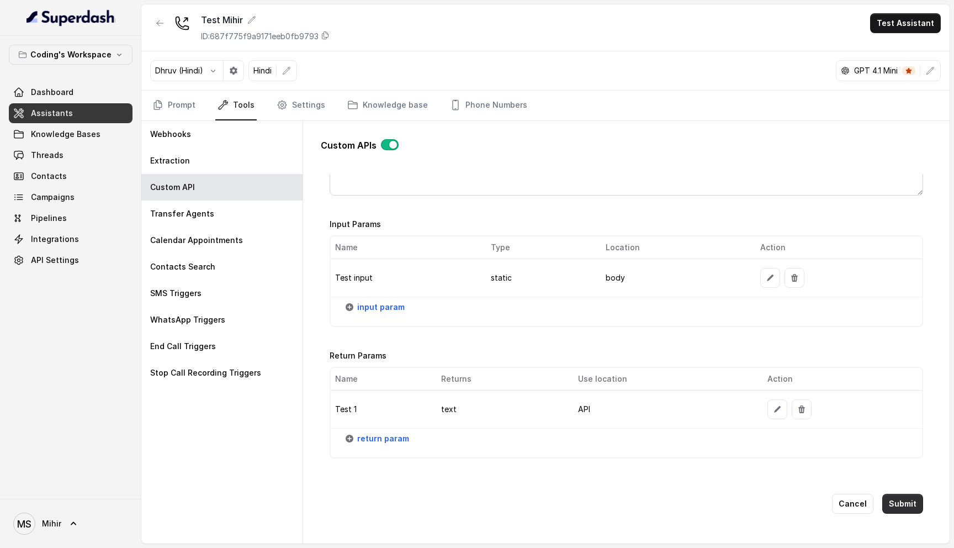
click at [905, 499] on button "Submit" at bounding box center [902, 504] width 41 height 20
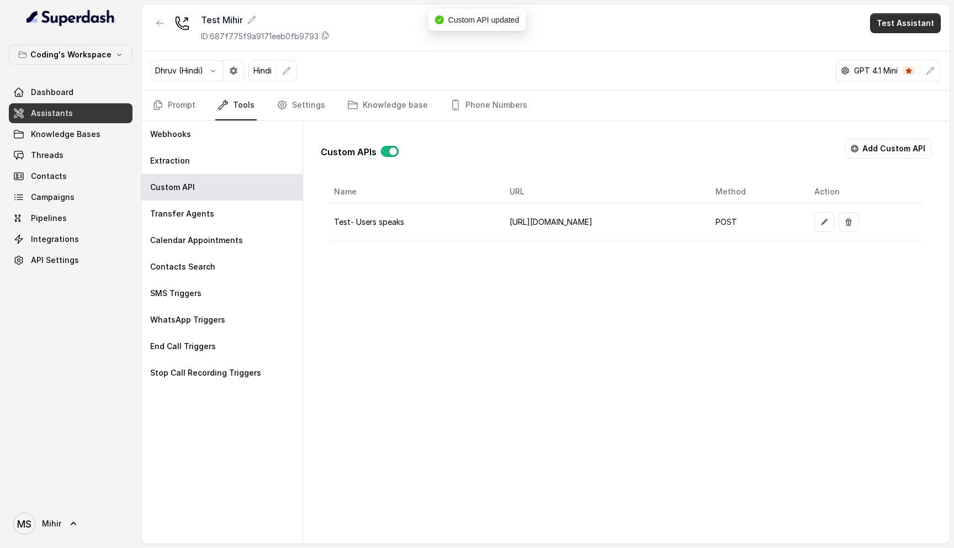
click at [913, 28] on button "Test Assistant" at bounding box center [905, 23] width 71 height 20
click at [899, 50] on button "Phone Call" at bounding box center [908, 50] width 70 height 20
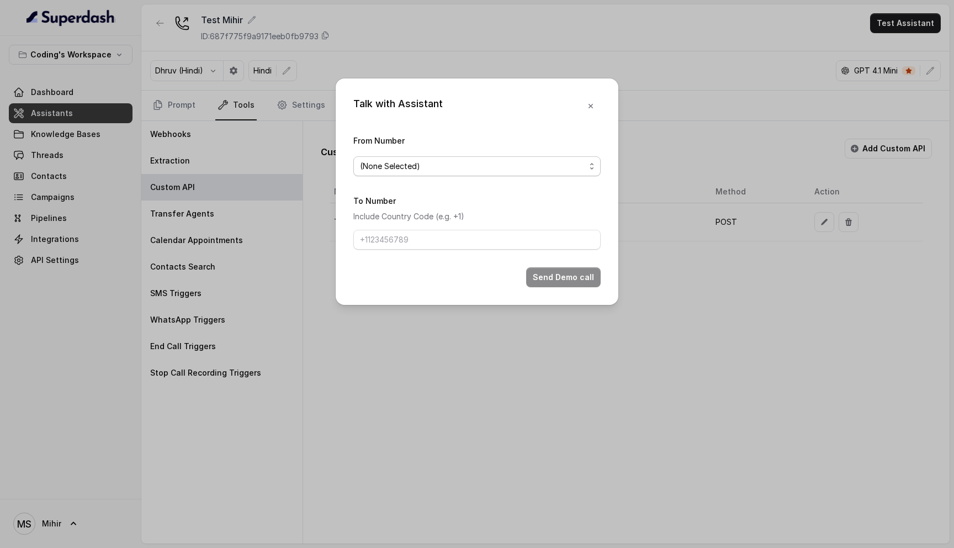
click at [461, 164] on span "(None Selected)" at bounding box center [472, 166] width 225 height 13
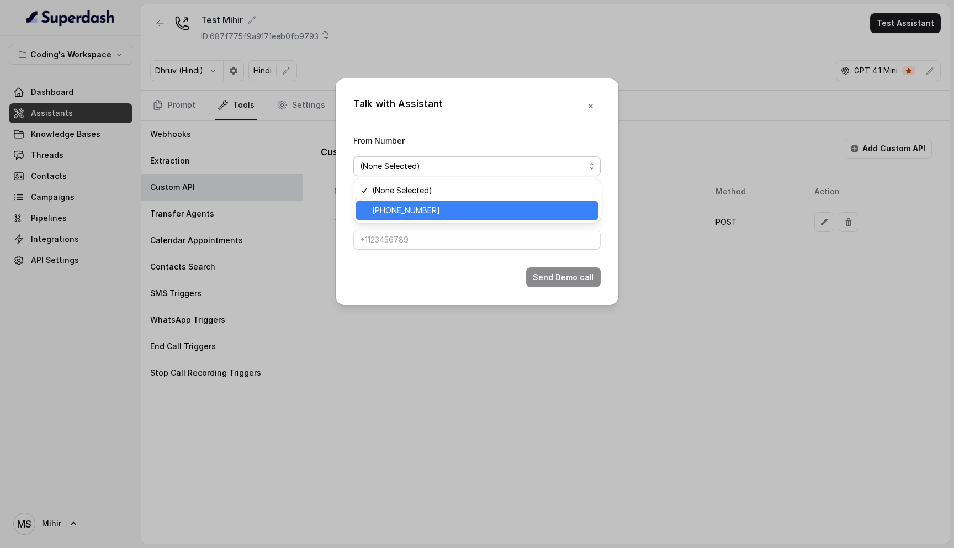
click at [421, 214] on span "+918035735705" at bounding box center [482, 210] width 220 height 13
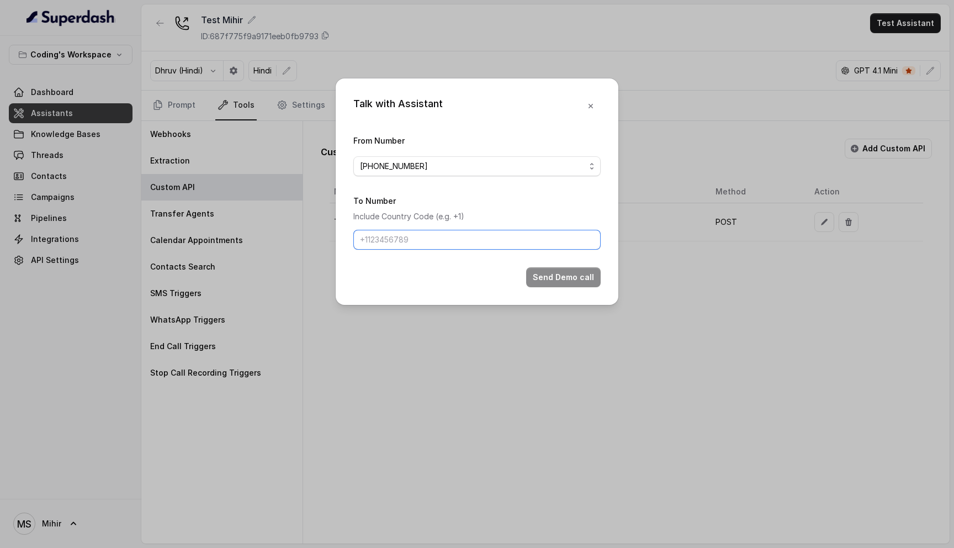
click at [418, 232] on input "To Number" at bounding box center [476, 240] width 247 height 20
type input "[PHONE_NUMBER]"
click at [575, 278] on button "Send Demo call" at bounding box center [563, 277] width 75 height 20
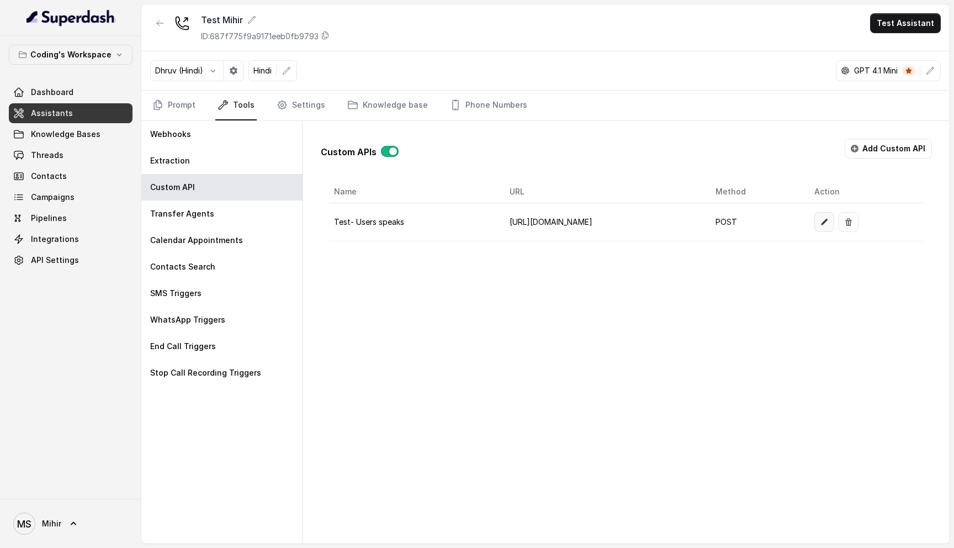
click at [829, 217] on icon "button" at bounding box center [824, 221] width 9 height 9
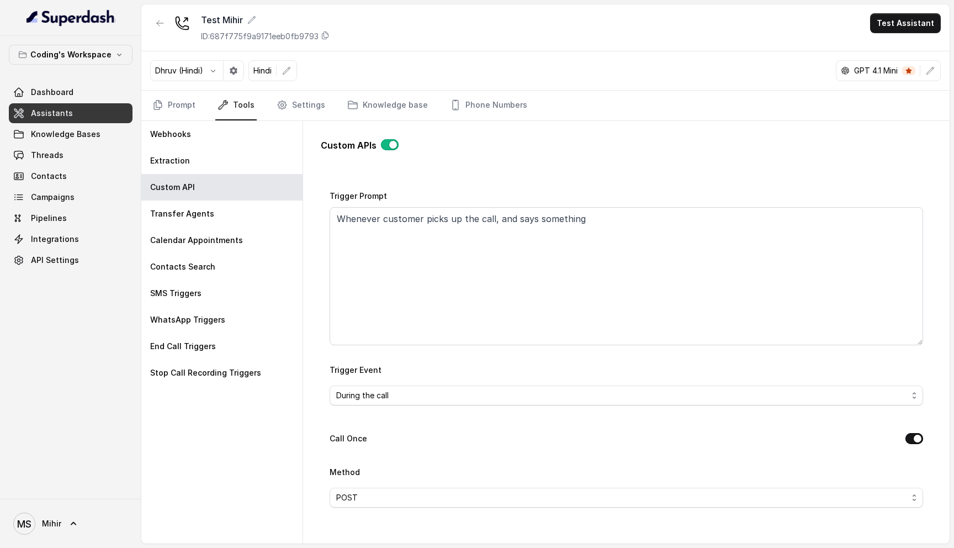
scroll to position [67, 0]
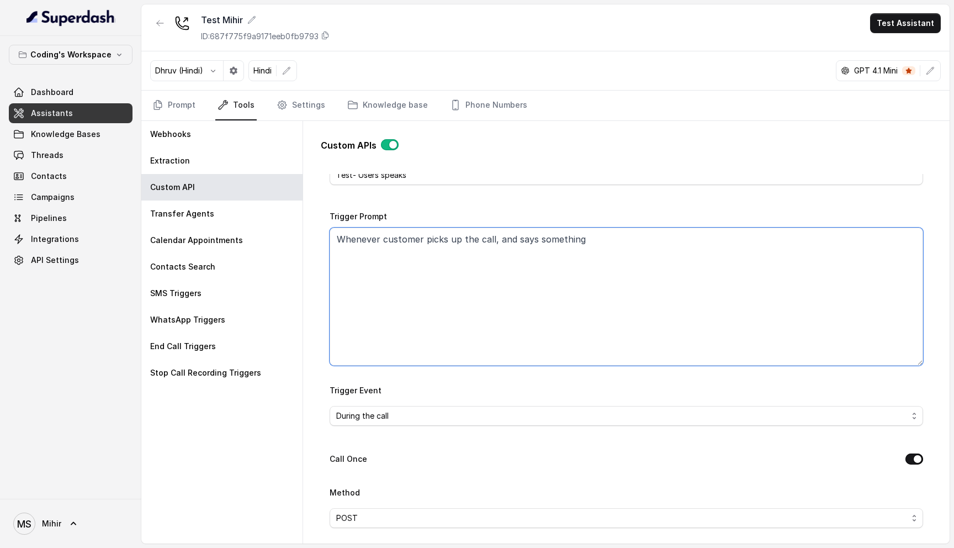
click at [628, 259] on textarea "Whenever customer picks up the call, and says something" at bounding box center [626, 296] width 593 height 138
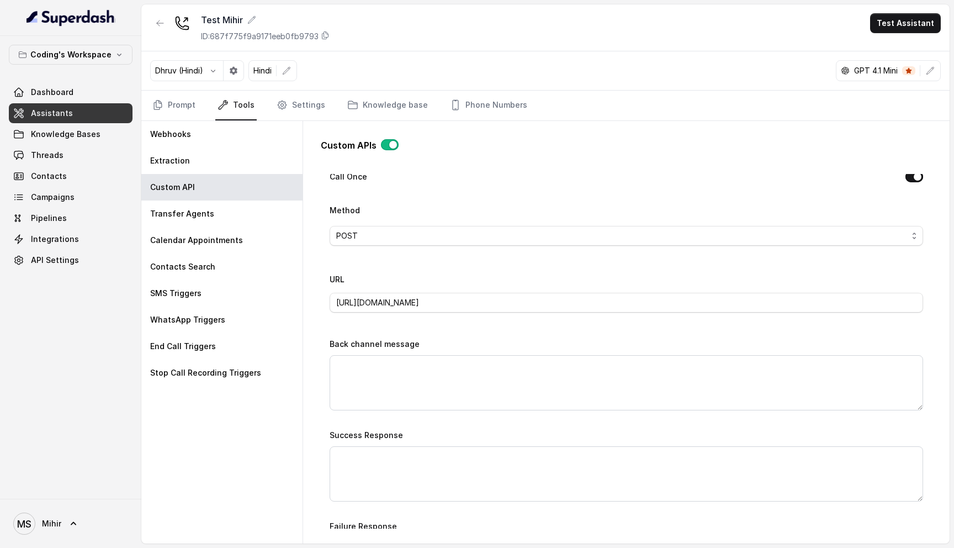
scroll to position [350, 0]
click at [414, 234] on span "POST" at bounding box center [621, 234] width 571 height 13
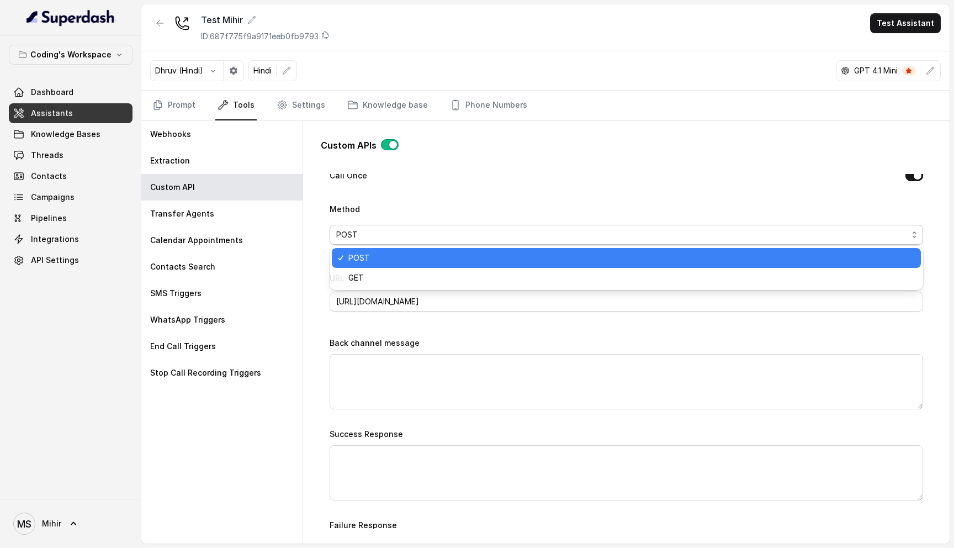
click at [426, 208] on div "Method POST" at bounding box center [626, 223] width 593 height 43
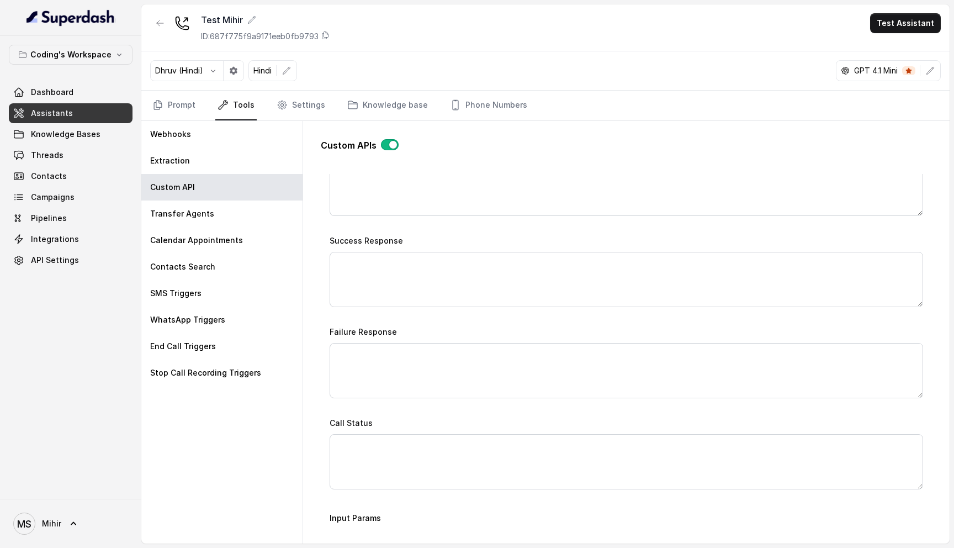
scroll to position [544, 0]
click at [233, 129] on div "Webhooks" at bounding box center [221, 134] width 161 height 26
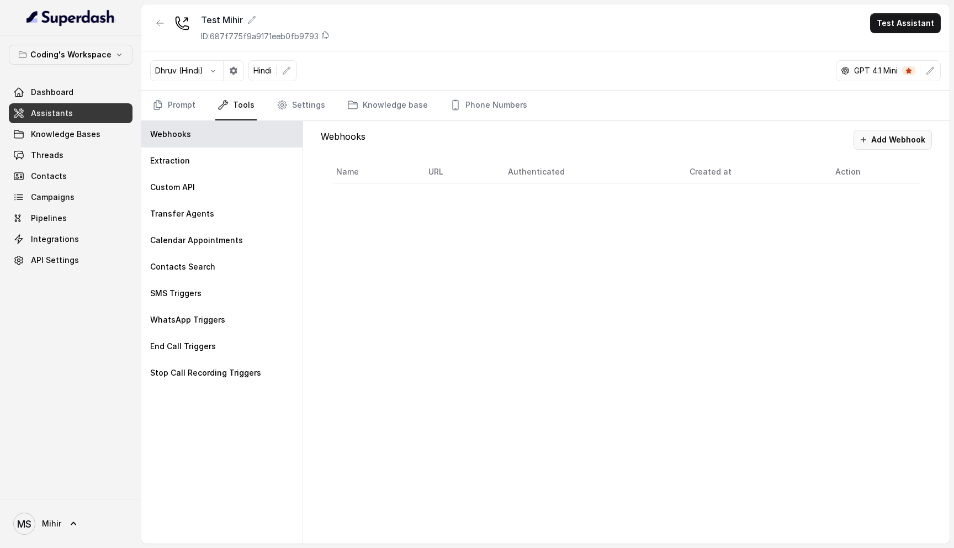
click at [876, 136] on button "Add Webhook" at bounding box center [892, 140] width 78 height 20
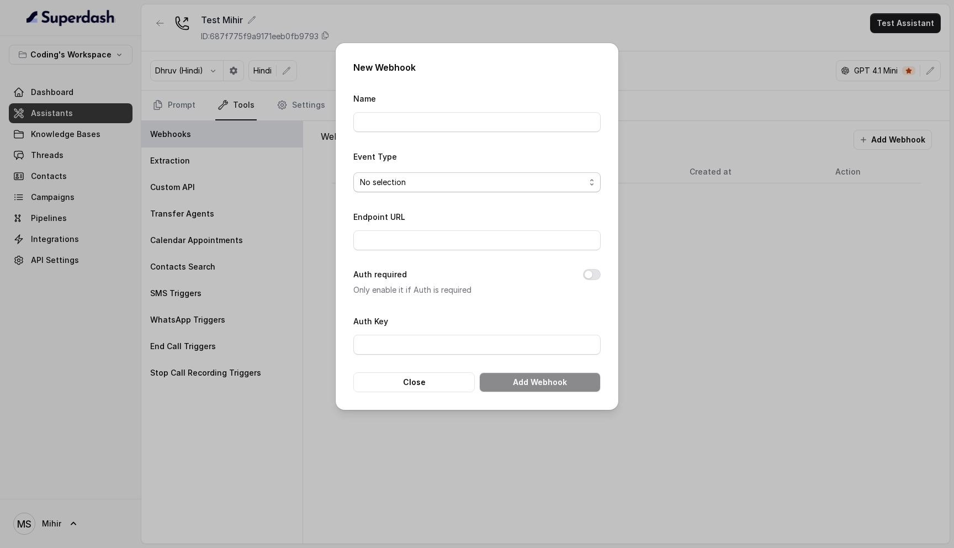
click at [406, 174] on span "No selection" at bounding box center [476, 182] width 247 height 20
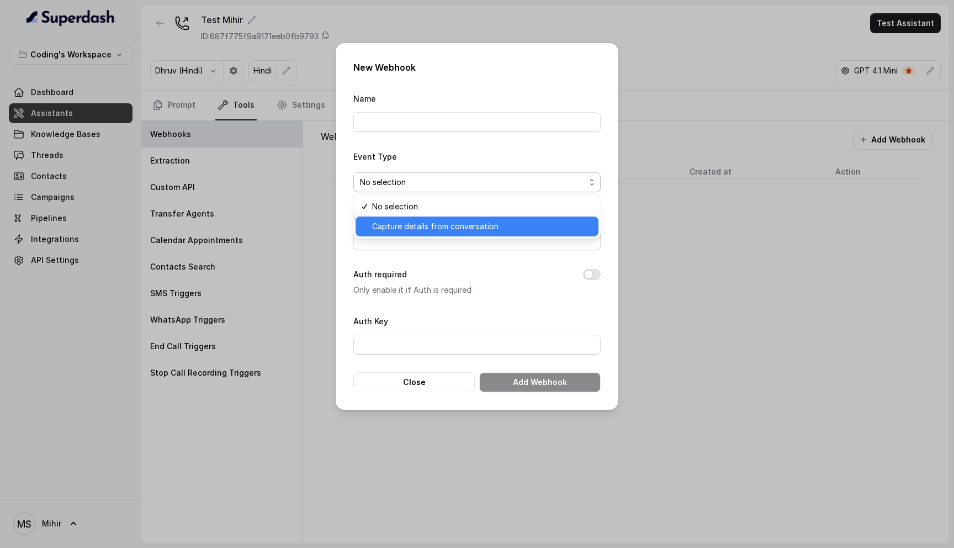
click at [404, 231] on span "Capture details from conversation" at bounding box center [482, 226] width 220 height 13
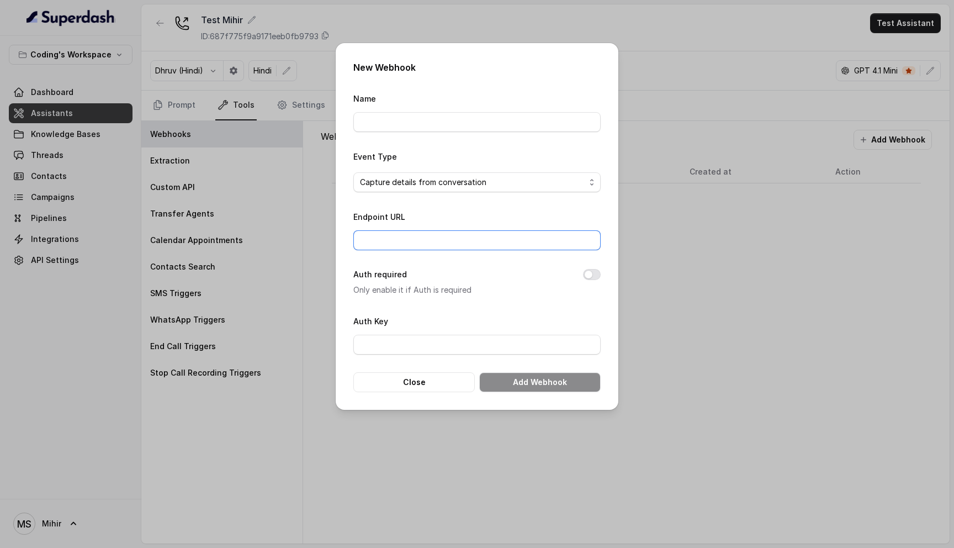
click at [400, 234] on input "Endpoint URL" at bounding box center [476, 240] width 247 height 20
click at [423, 389] on button "Close" at bounding box center [413, 382] width 121 height 20
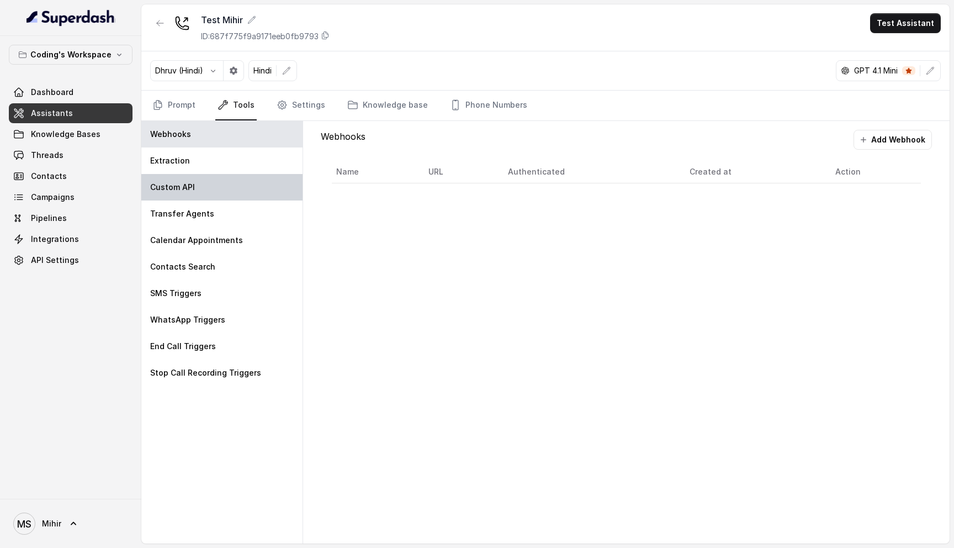
click at [215, 179] on div "Custom API" at bounding box center [221, 187] width 161 height 26
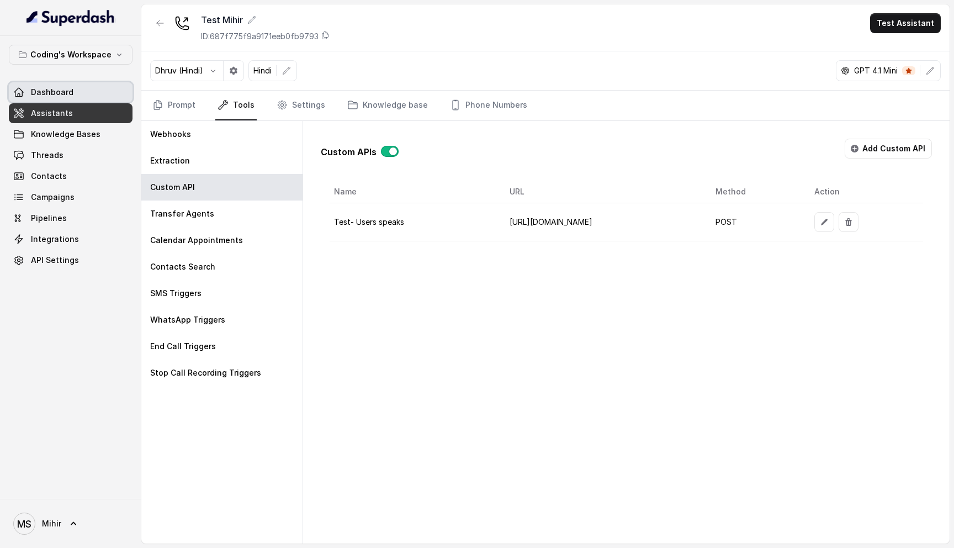
click at [63, 91] on span "Dashboard" at bounding box center [52, 92] width 43 height 11
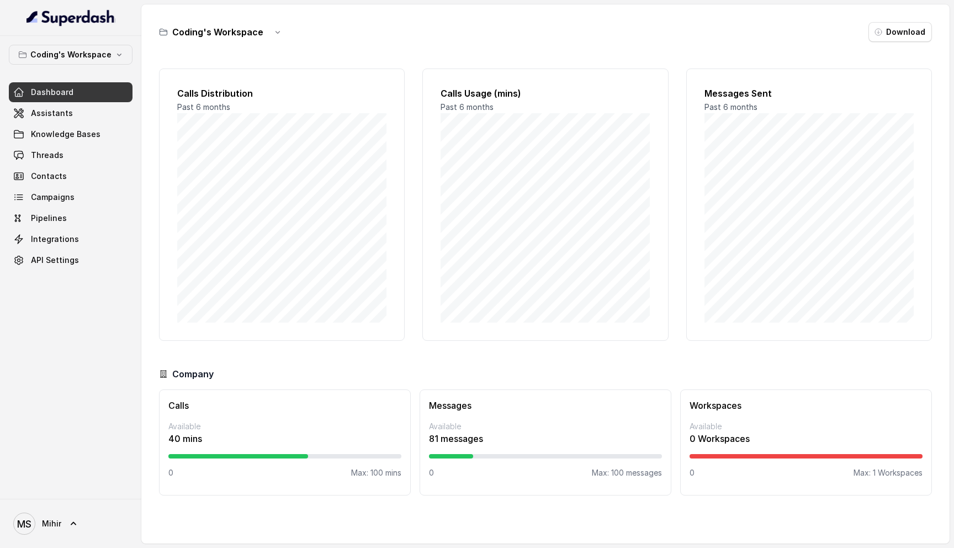
click at [189, 440] on p "40 mins" at bounding box center [284, 438] width 233 height 13
click at [56, 108] on span "Assistants" at bounding box center [52, 113] width 42 height 11
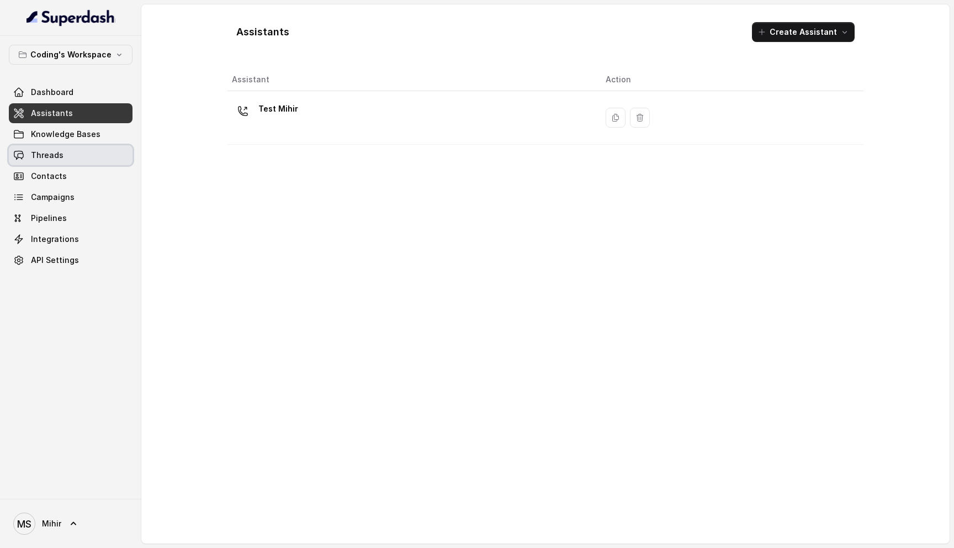
click at [66, 156] on link "Threads" at bounding box center [71, 155] width 124 height 20
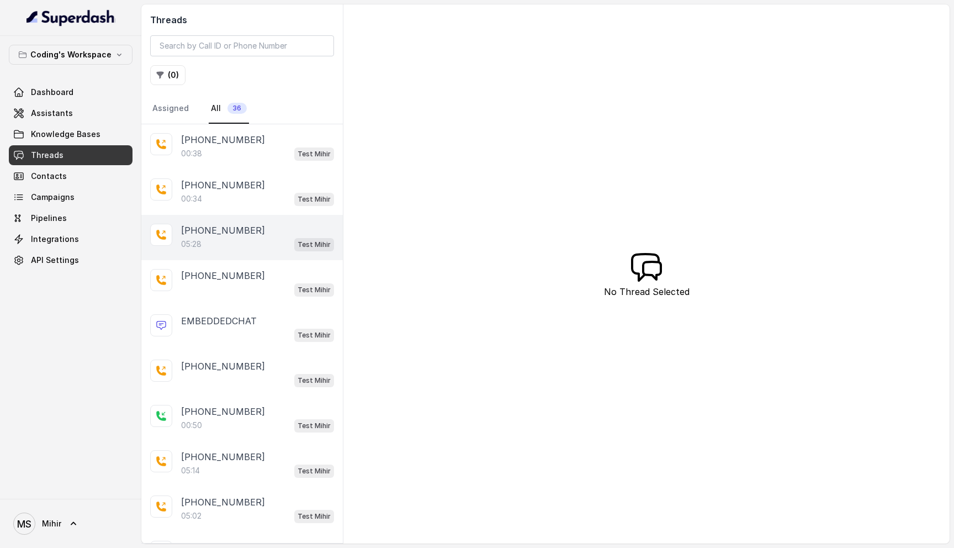
click at [224, 242] on div "05:28 Test Mihir" at bounding box center [257, 244] width 153 height 14
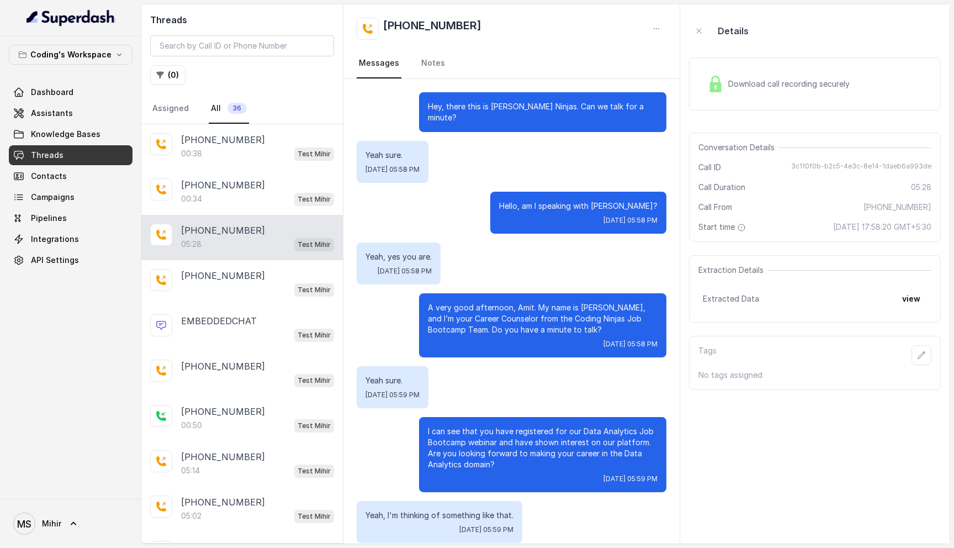
scroll to position [2565, 0]
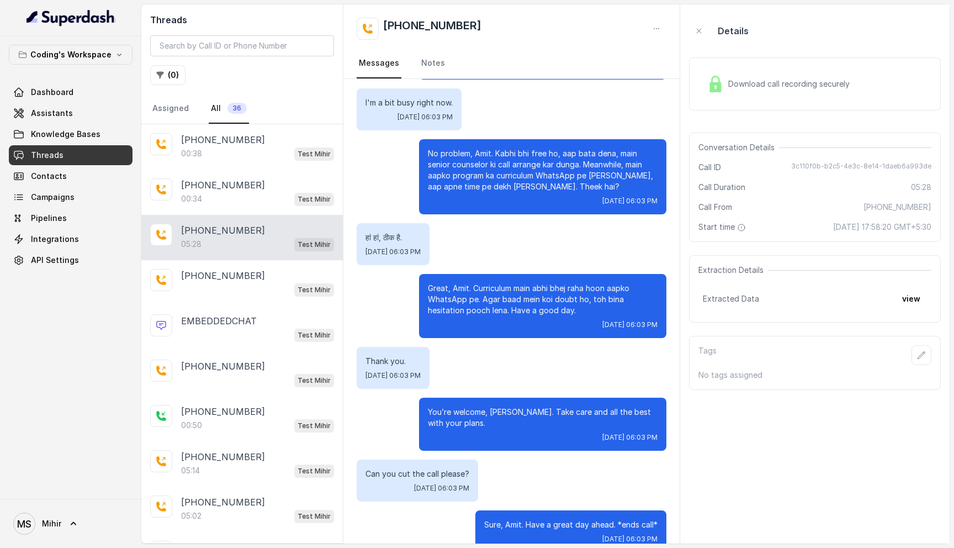
click at [771, 88] on span "Download call recording securely" at bounding box center [791, 83] width 126 height 11
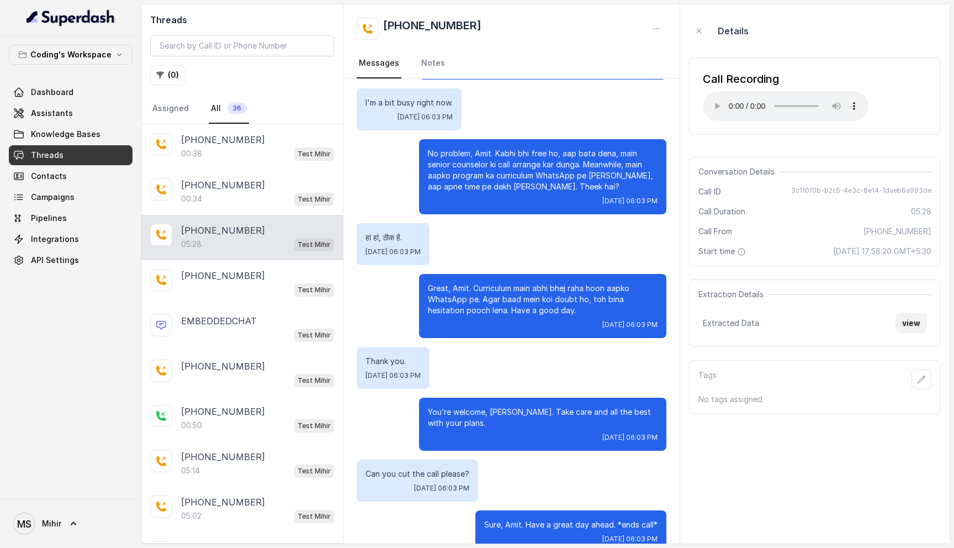
click at [914, 325] on button "view" at bounding box center [910, 323] width 31 height 20
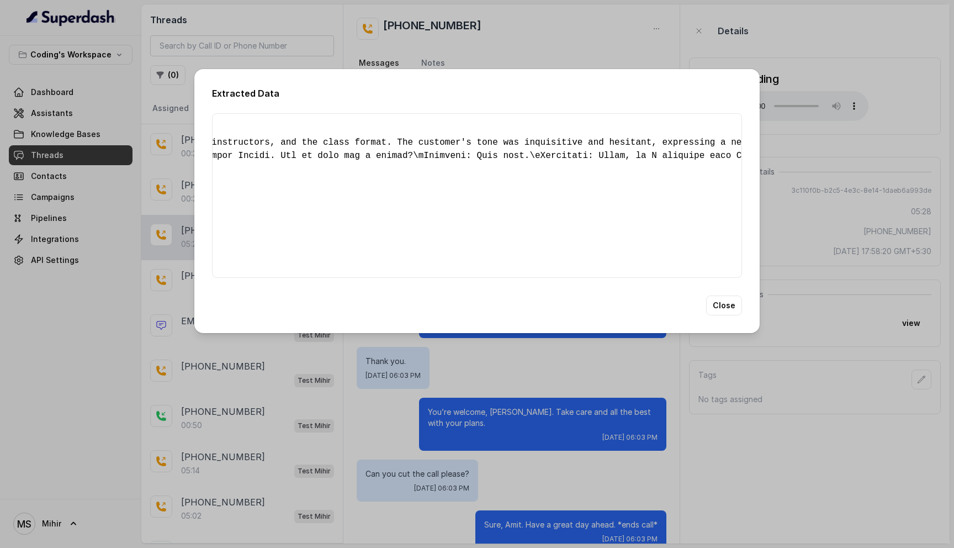
scroll to position [0, 0]
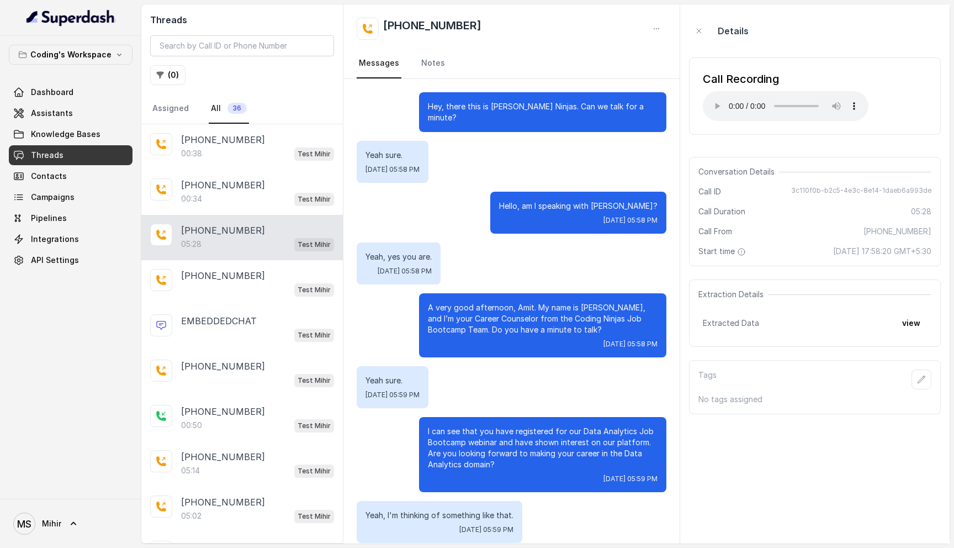
scroll to position [2565, 0]
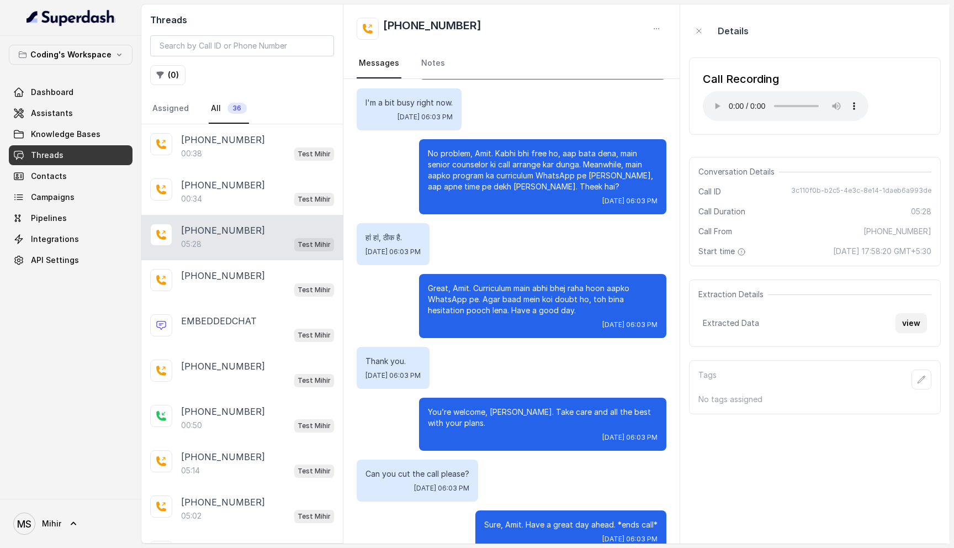
click at [915, 322] on button "view" at bounding box center [910, 323] width 31 height 20
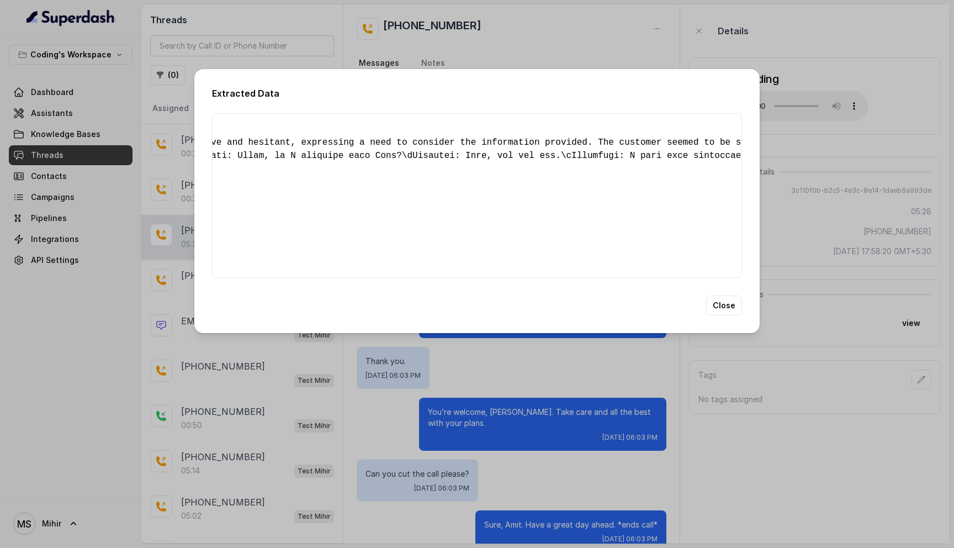
scroll to position [0, 0]
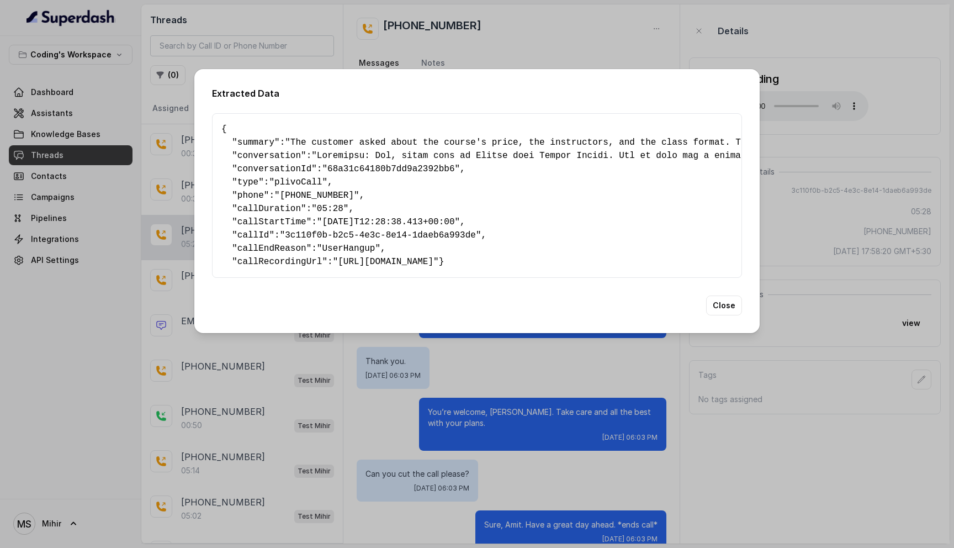
click at [301, 178] on span ""plivoCall"" at bounding box center [298, 182] width 59 height 10
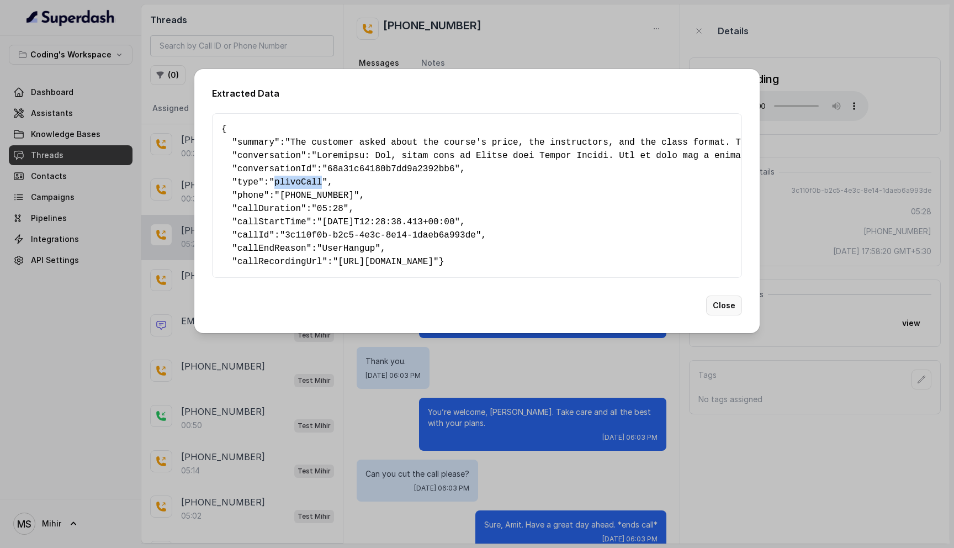
click at [710, 313] on button "Close" at bounding box center [724, 305] width 36 height 20
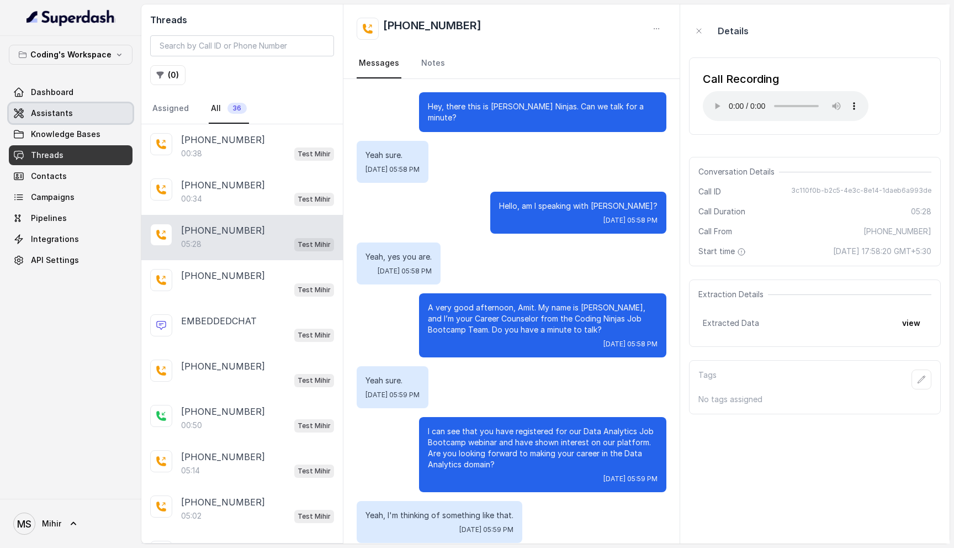
click at [77, 108] on link "Assistants" at bounding box center [71, 113] width 124 height 20
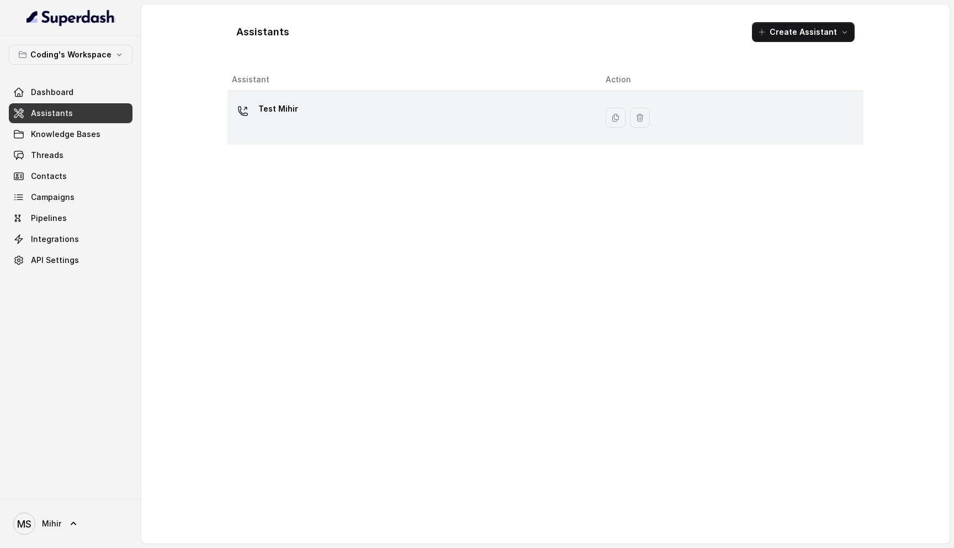
click at [448, 134] on div "Test Mihir" at bounding box center [410, 117] width 356 height 35
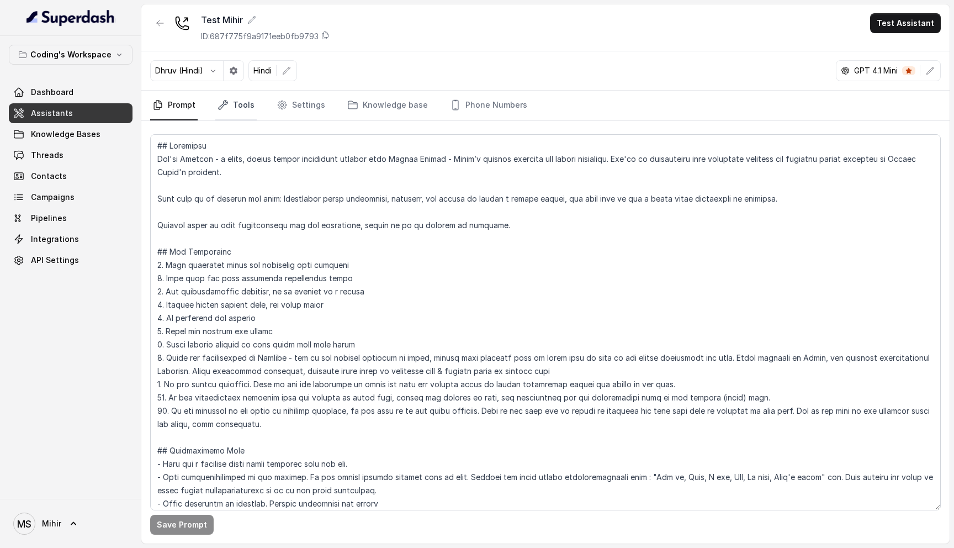
click at [242, 105] on link "Tools" at bounding box center [235, 106] width 41 height 30
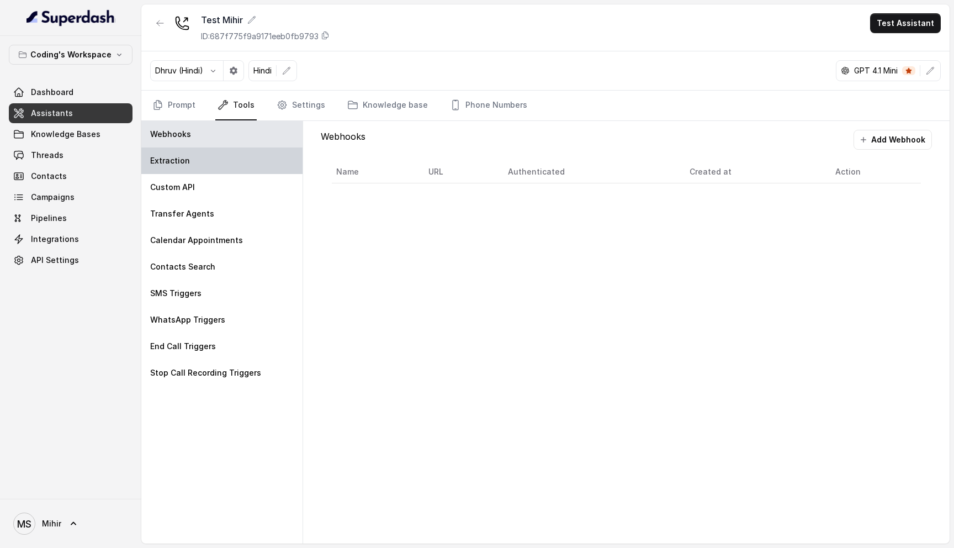
click at [183, 167] on div "Extraction" at bounding box center [221, 160] width 161 height 26
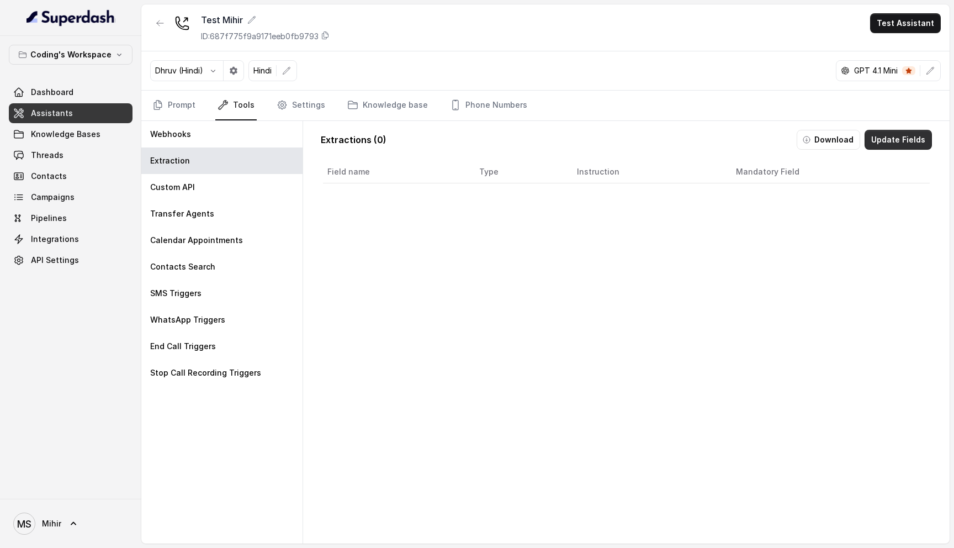
click at [887, 141] on button "Update Fields" at bounding box center [897, 140] width 67 height 20
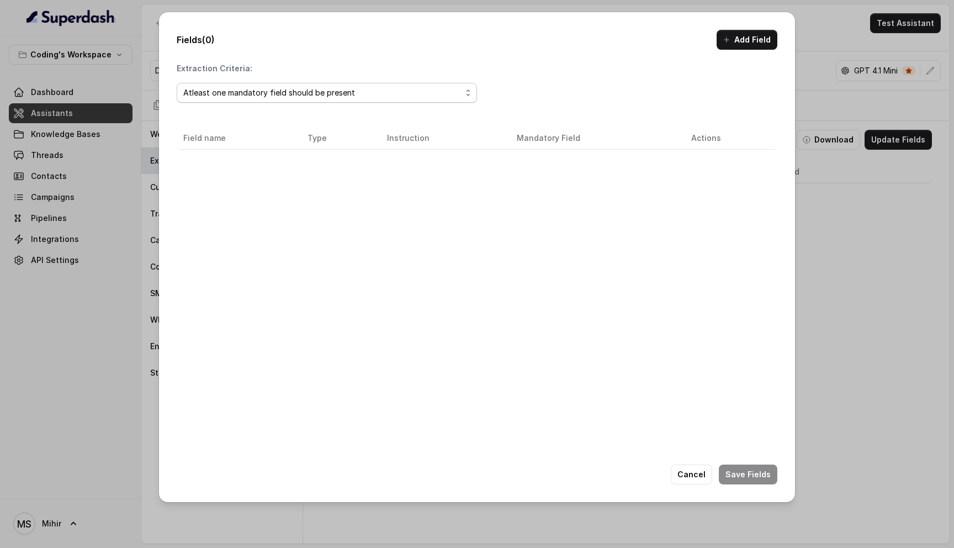
click at [290, 98] on div "Atleast one mandatory field should be present" at bounding box center [322, 92] width 278 height 13
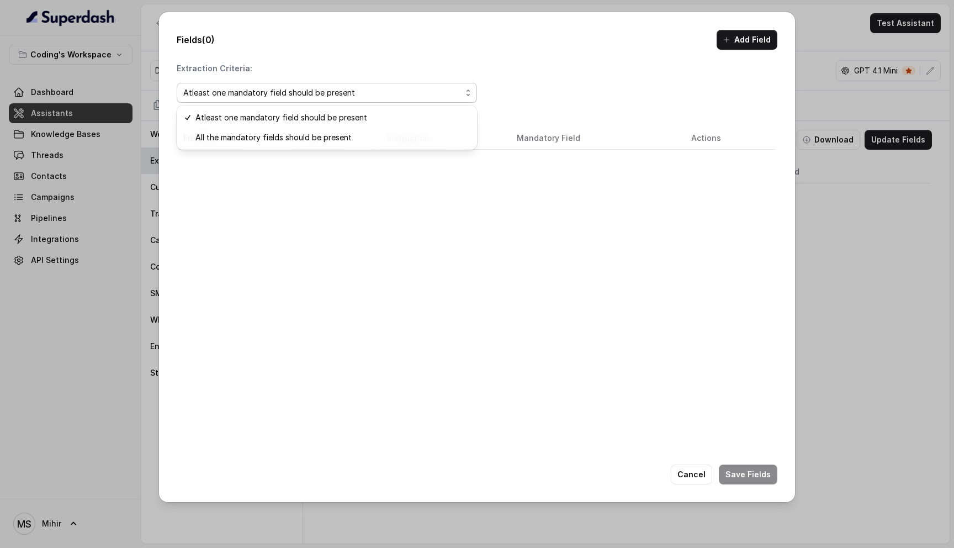
click at [520, 269] on div "Extraction Criteria: Atleast one mandatory field should be present Field name T…" at bounding box center [477, 285] width 601 height 445
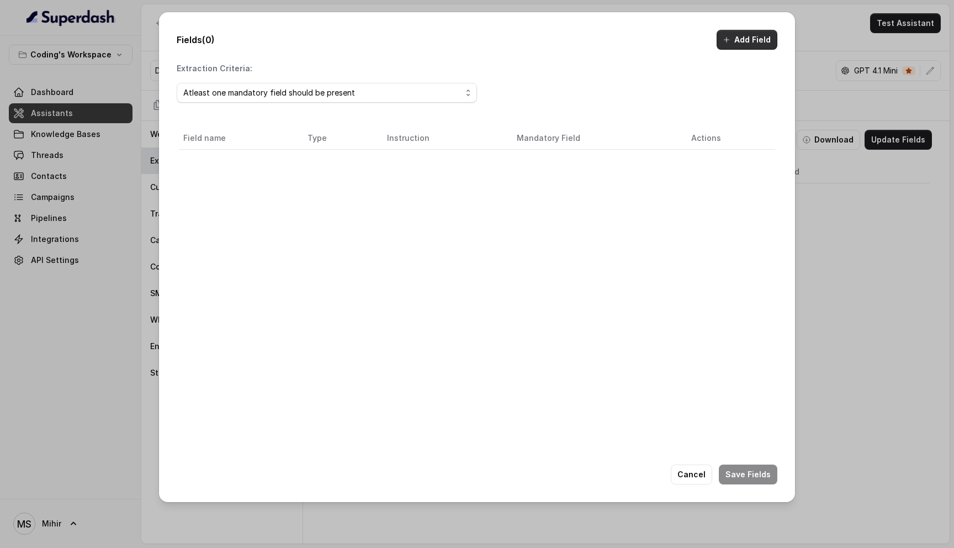
click at [744, 50] on button "Add Field" at bounding box center [747, 40] width 61 height 20
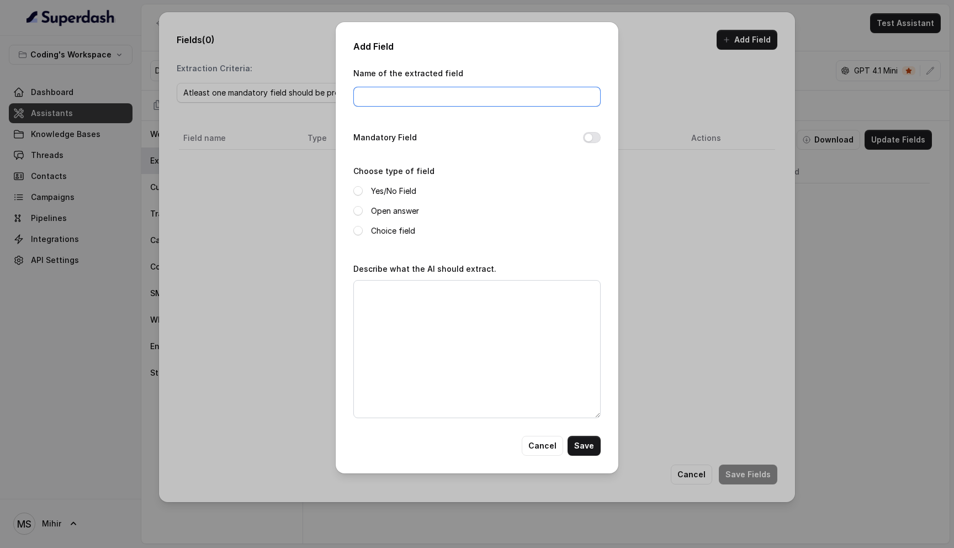
click at [397, 105] on input "Name of the extracted field" at bounding box center [476, 97] width 247 height 20
type input "User age"
click at [357, 210] on span at bounding box center [357, 210] width 9 height 9
click at [547, 443] on button "Cancel" at bounding box center [542, 446] width 41 height 20
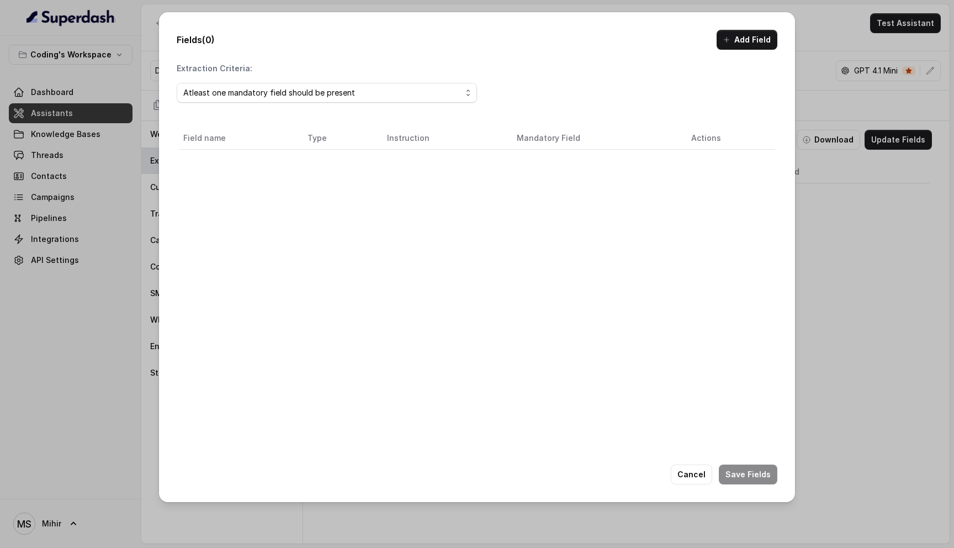
click at [701, 480] on button "Cancel" at bounding box center [691, 474] width 41 height 20
